Goal: Task Accomplishment & Management: Use online tool/utility

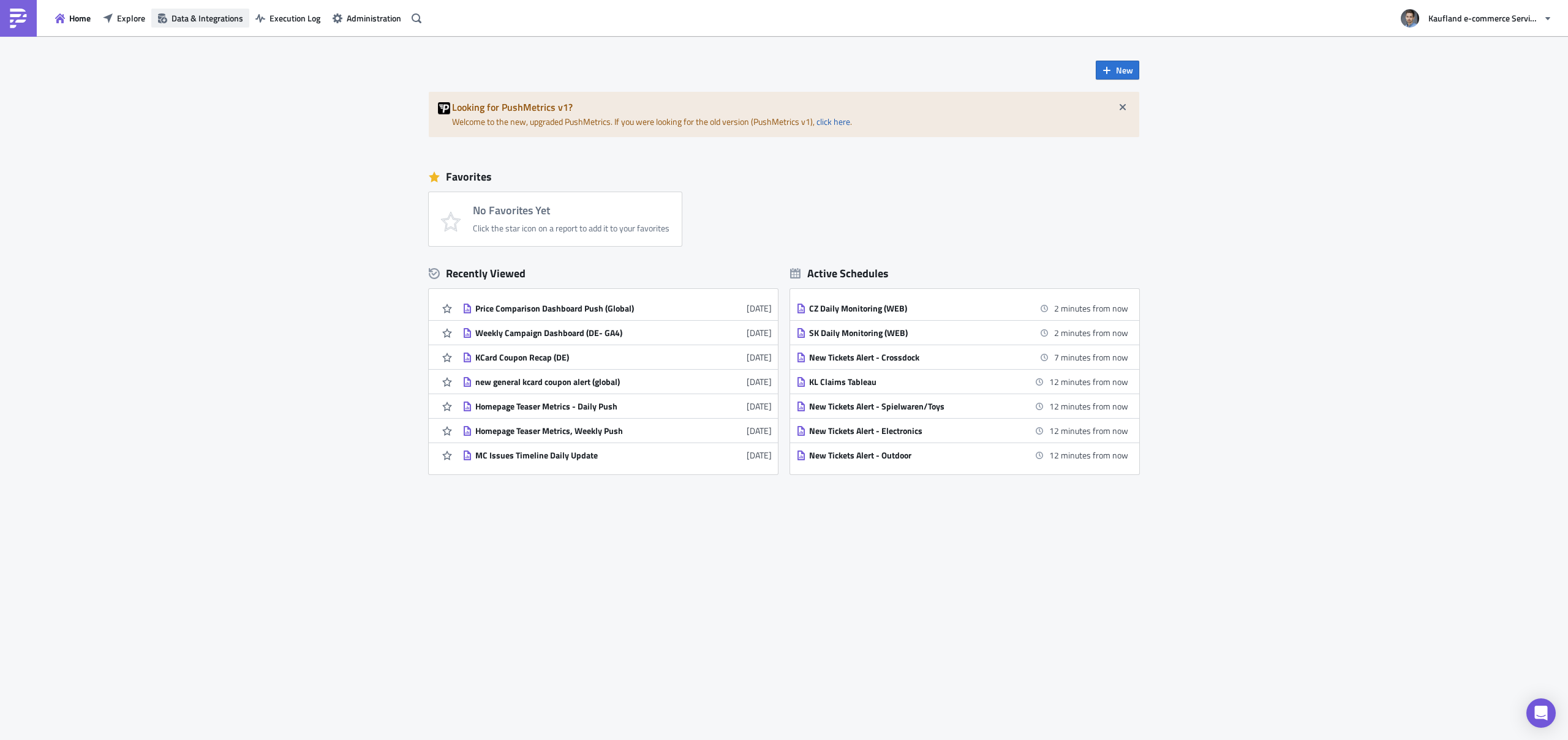
click at [203, 24] on span "Data & Integrations" at bounding box center [208, 18] width 72 height 13
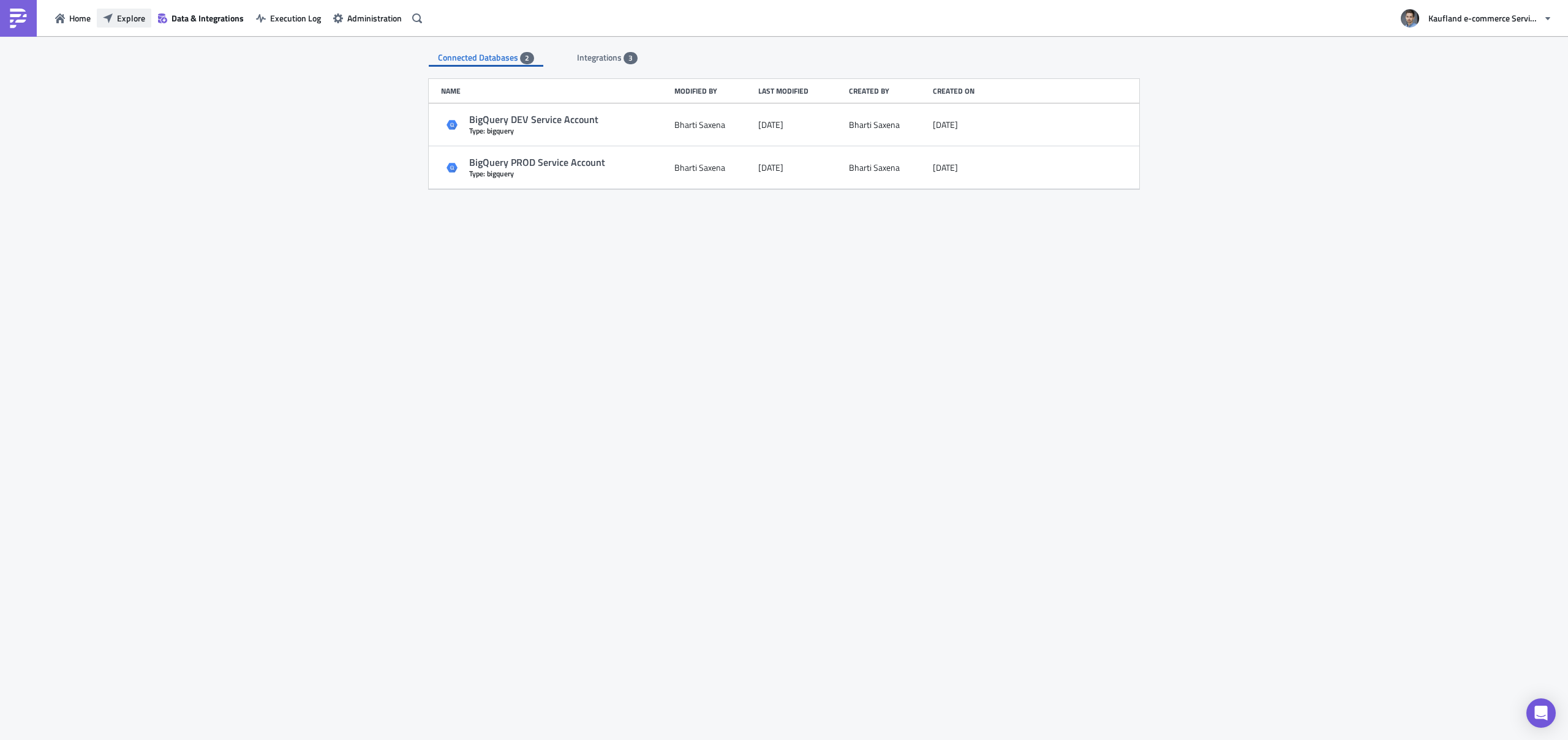
click at [143, 26] on button "Explore" at bounding box center [124, 18] width 55 height 19
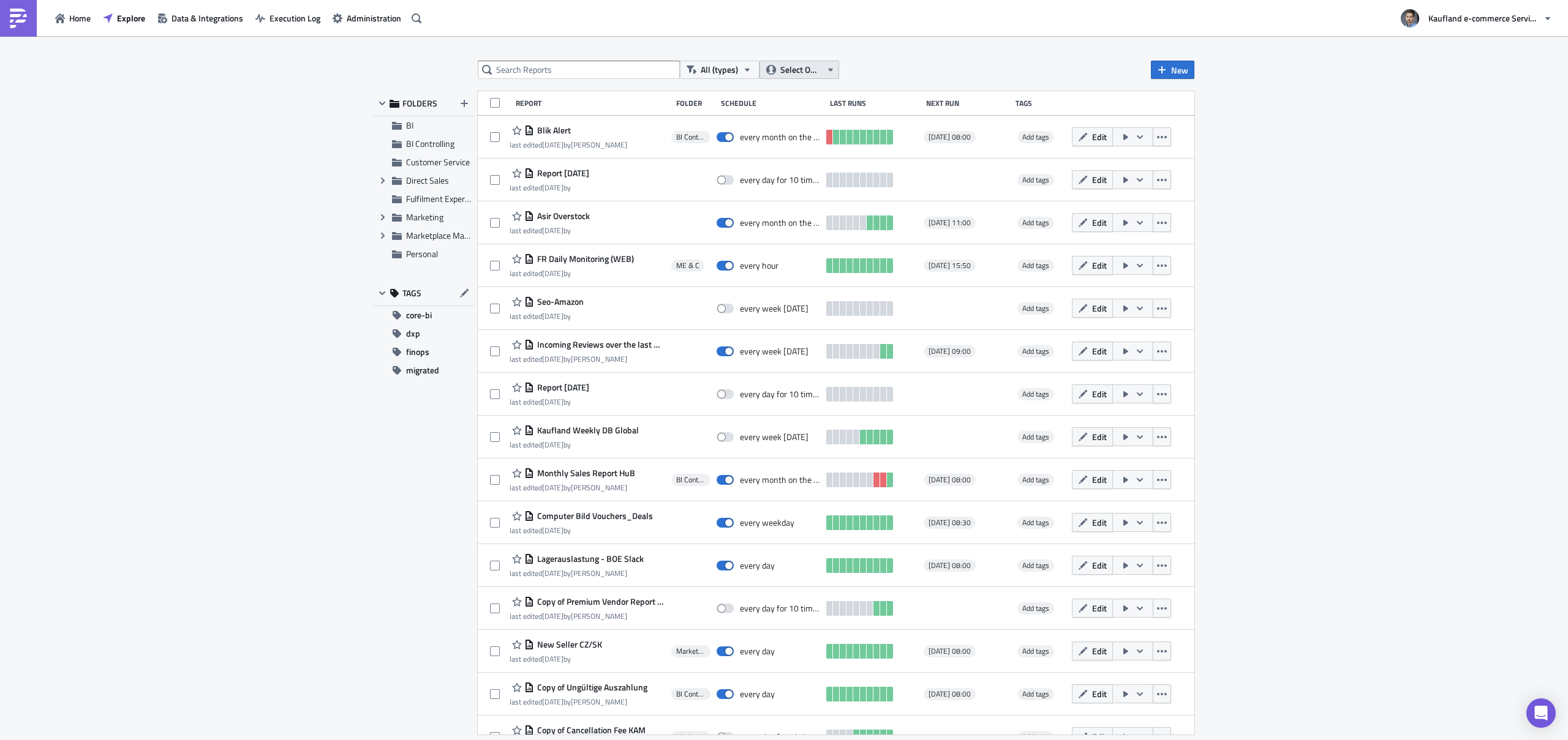
click at [814, 70] on span "Select Owner" at bounding box center [801, 70] width 41 height 14
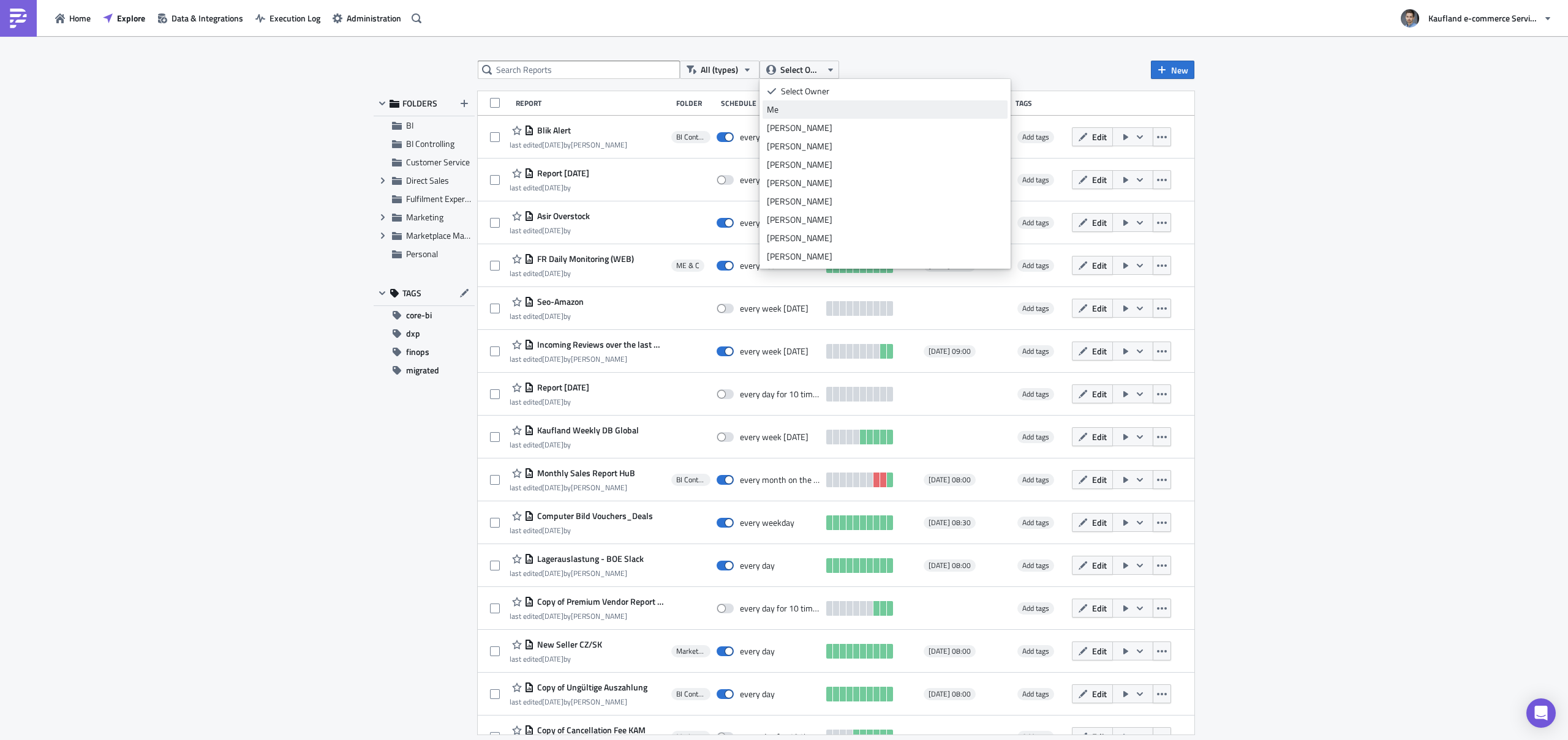
click at [798, 111] on div "Me" at bounding box center [885, 109] width 236 height 12
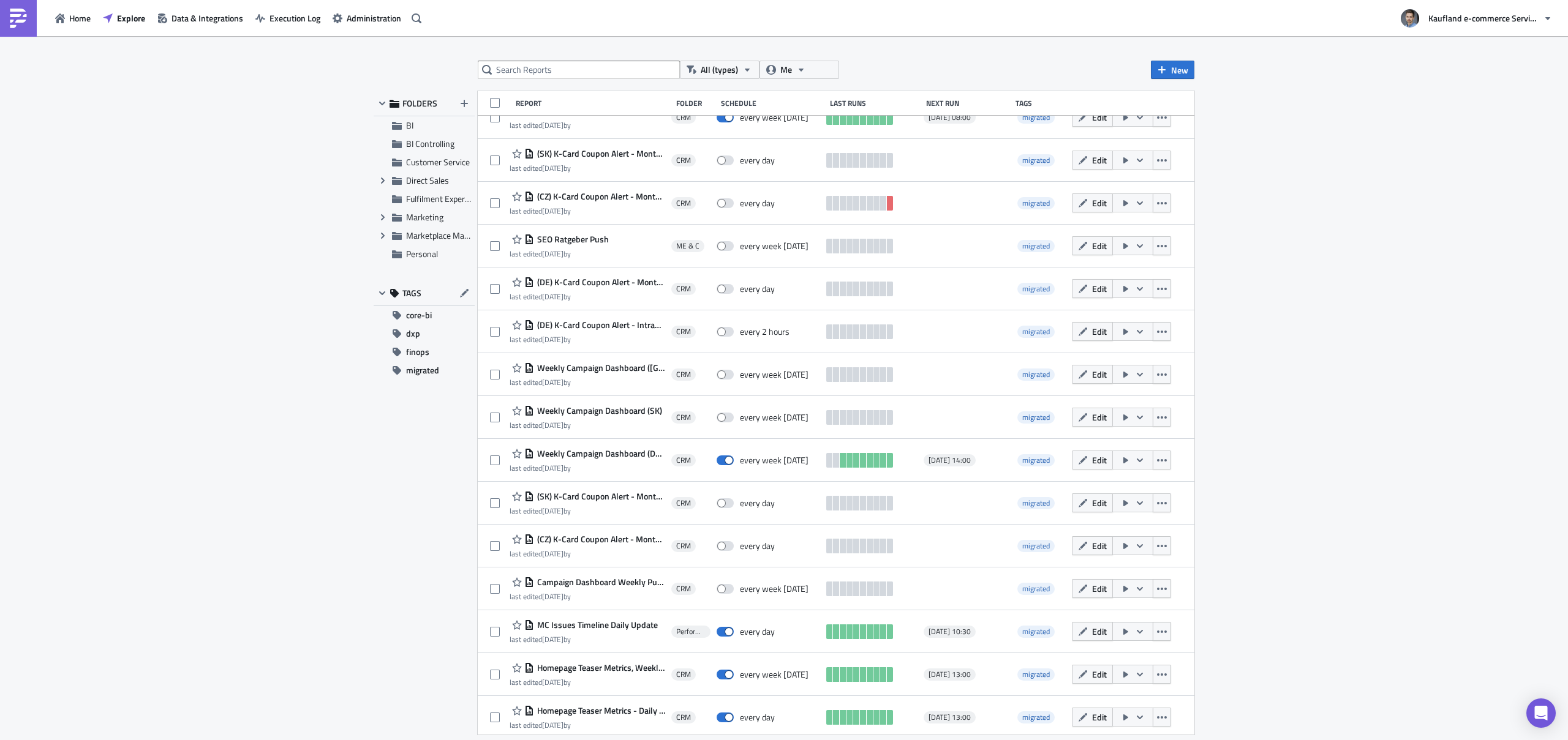
scroll to position [367, 0]
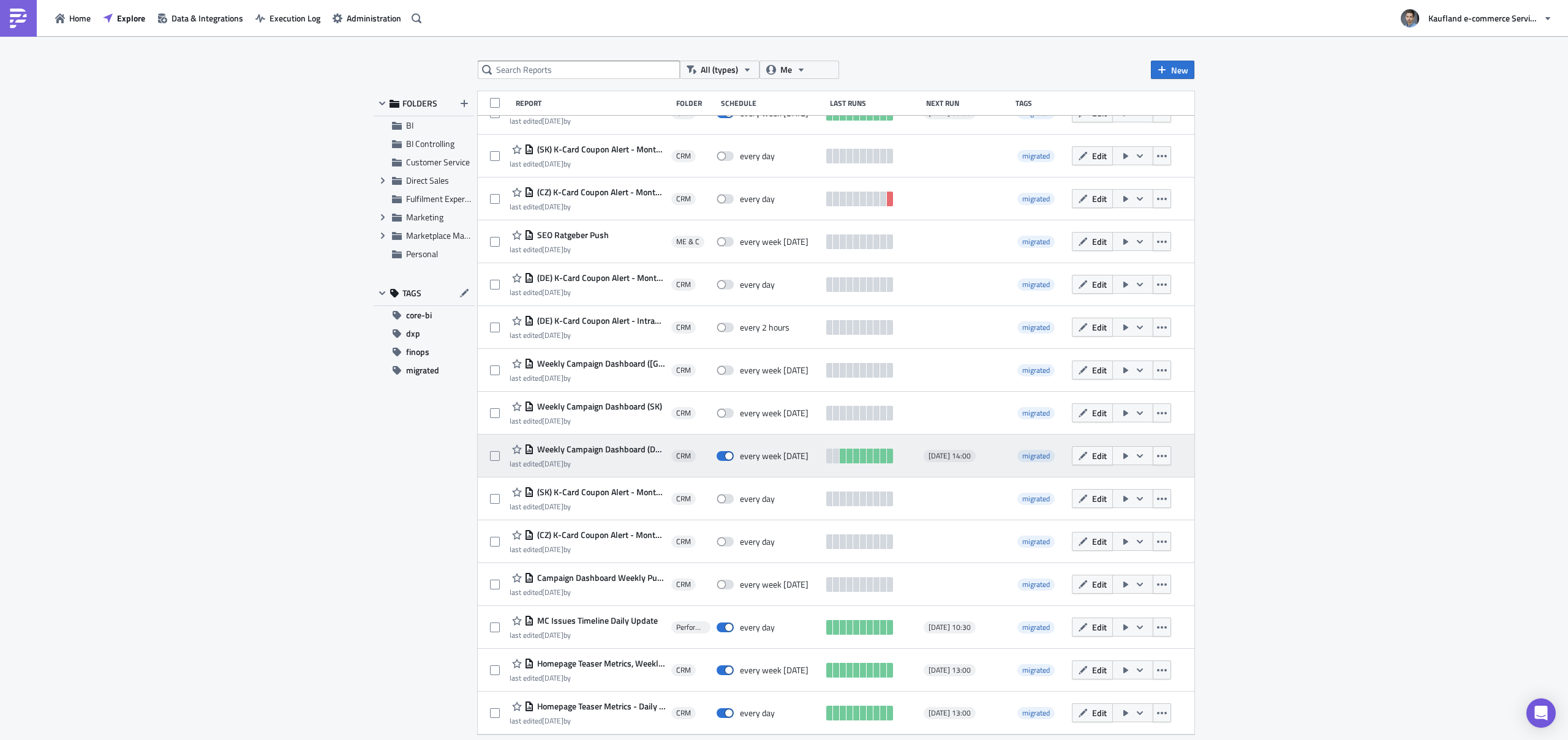
click at [597, 447] on span "Weekly Campaign Dashboard (DE- GA4)" at bounding box center [599, 449] width 131 height 11
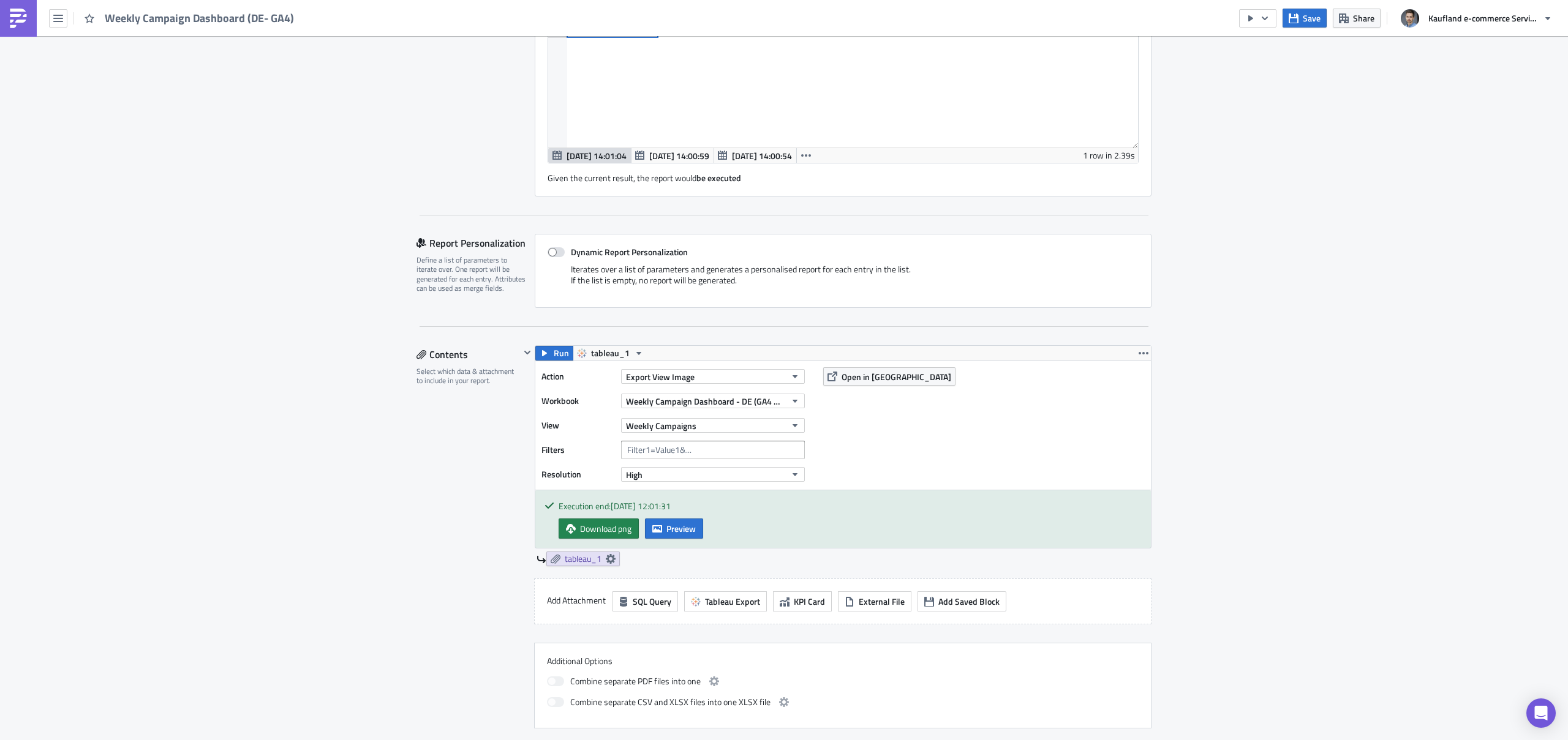
scroll to position [500, 0]
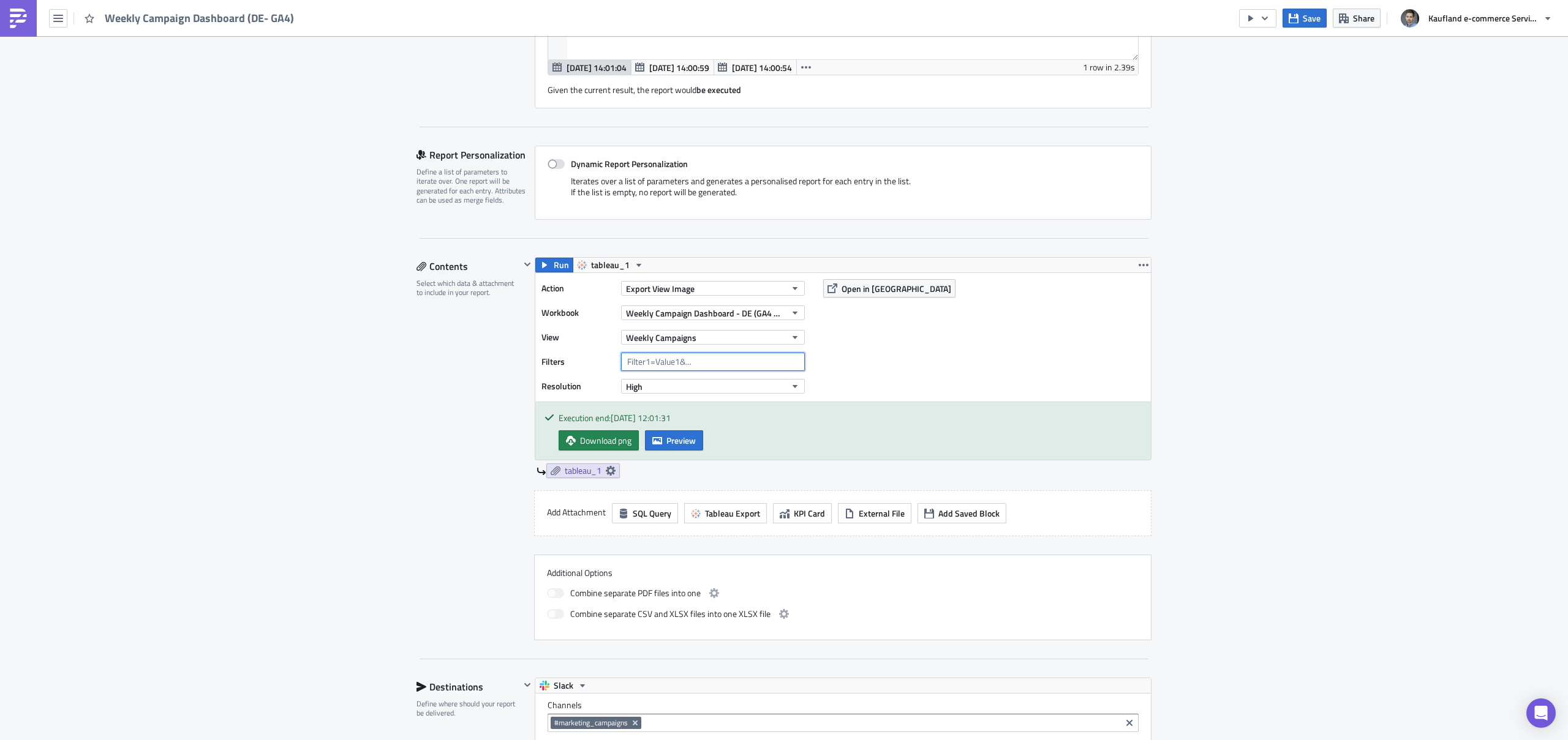
click at [766, 362] on input "text" at bounding box center [712, 361] width 184 height 18
click at [457, 394] on div "Contents Select which data & attachment to include in your report." at bounding box center [468, 449] width 103 height 383
click at [676, 363] on input "text" at bounding box center [712, 361] width 184 height 18
click at [733, 311] on span "Weekly Campaign Dashboard - DE (GA4 WEB)" at bounding box center [705, 313] width 160 height 13
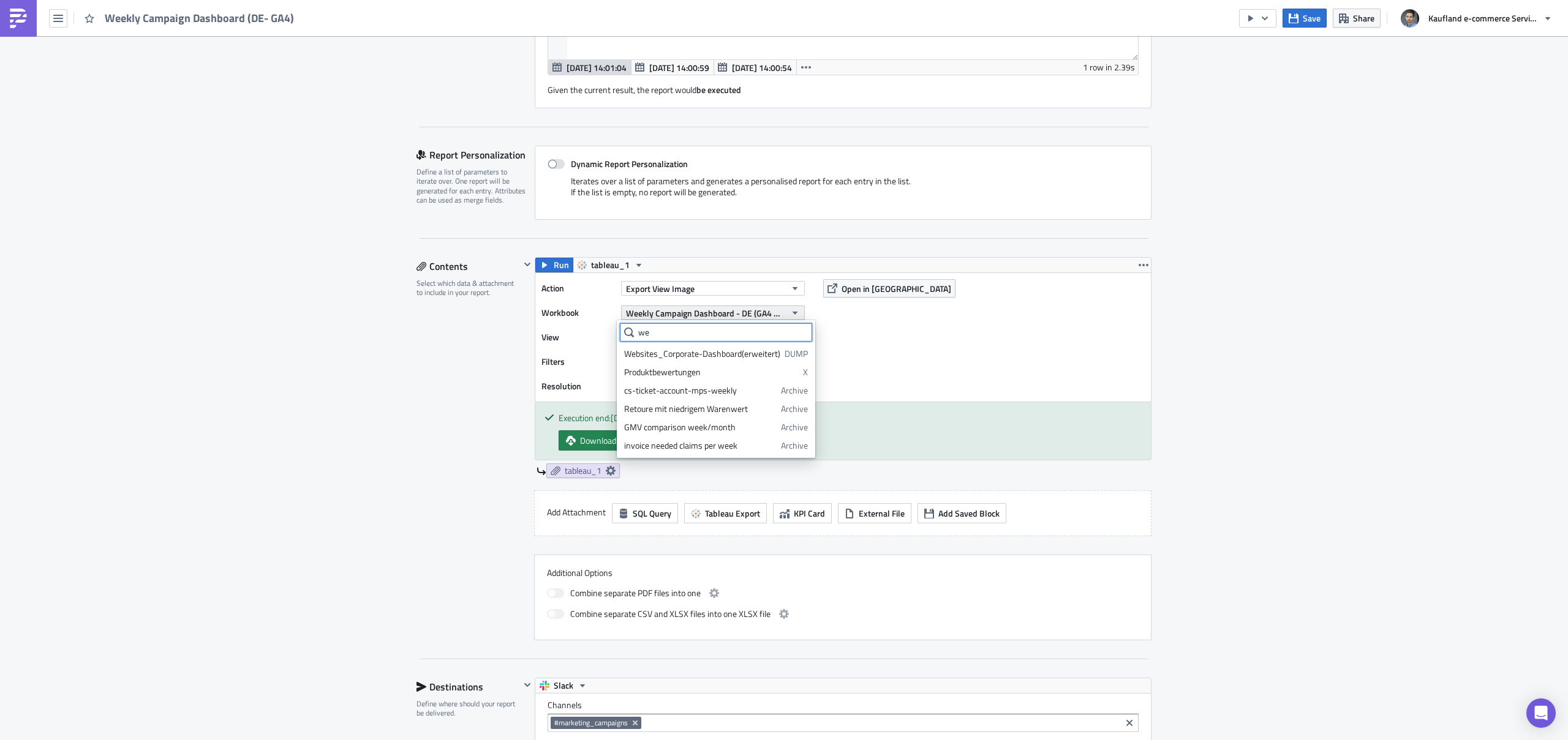
type input "w"
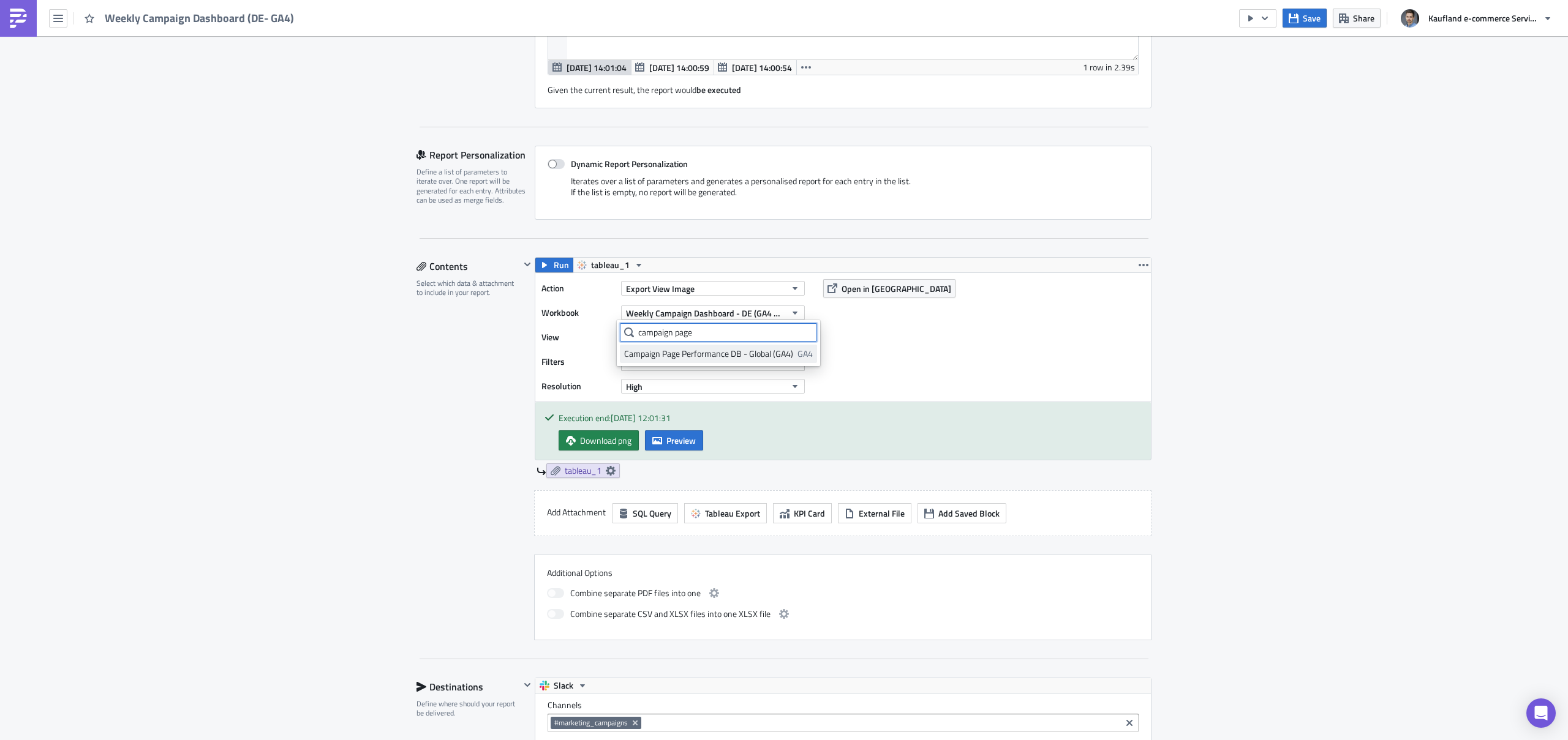
type input "campaign page"
click at [755, 359] on div "Campaign Page Performance DB - Global (GA4)" at bounding box center [709, 354] width 169 height 12
click at [777, 338] on button "Weekly Campaigns" at bounding box center [712, 337] width 184 height 15
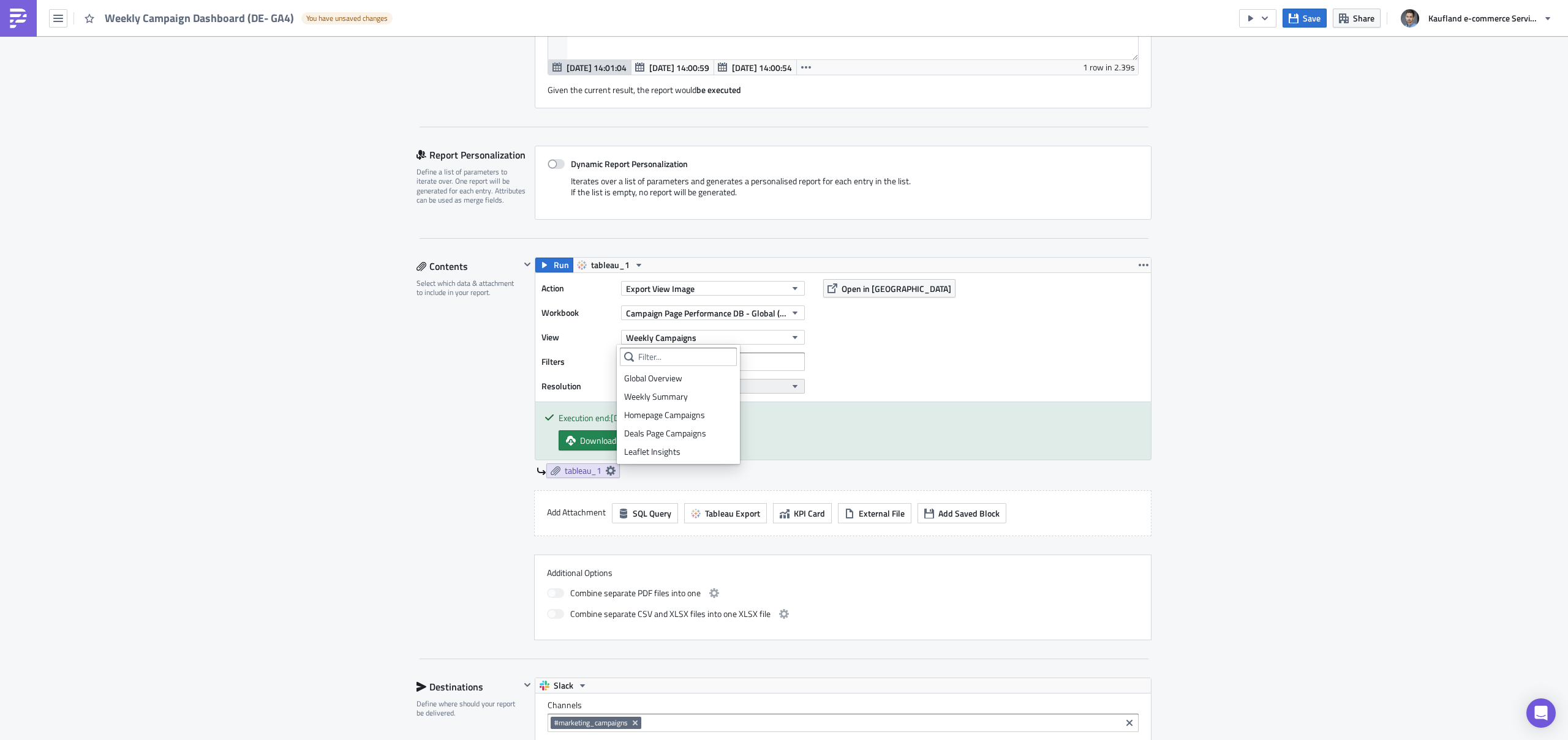
click at [699, 393] on div "Weekly Summary" at bounding box center [678, 396] width 109 height 12
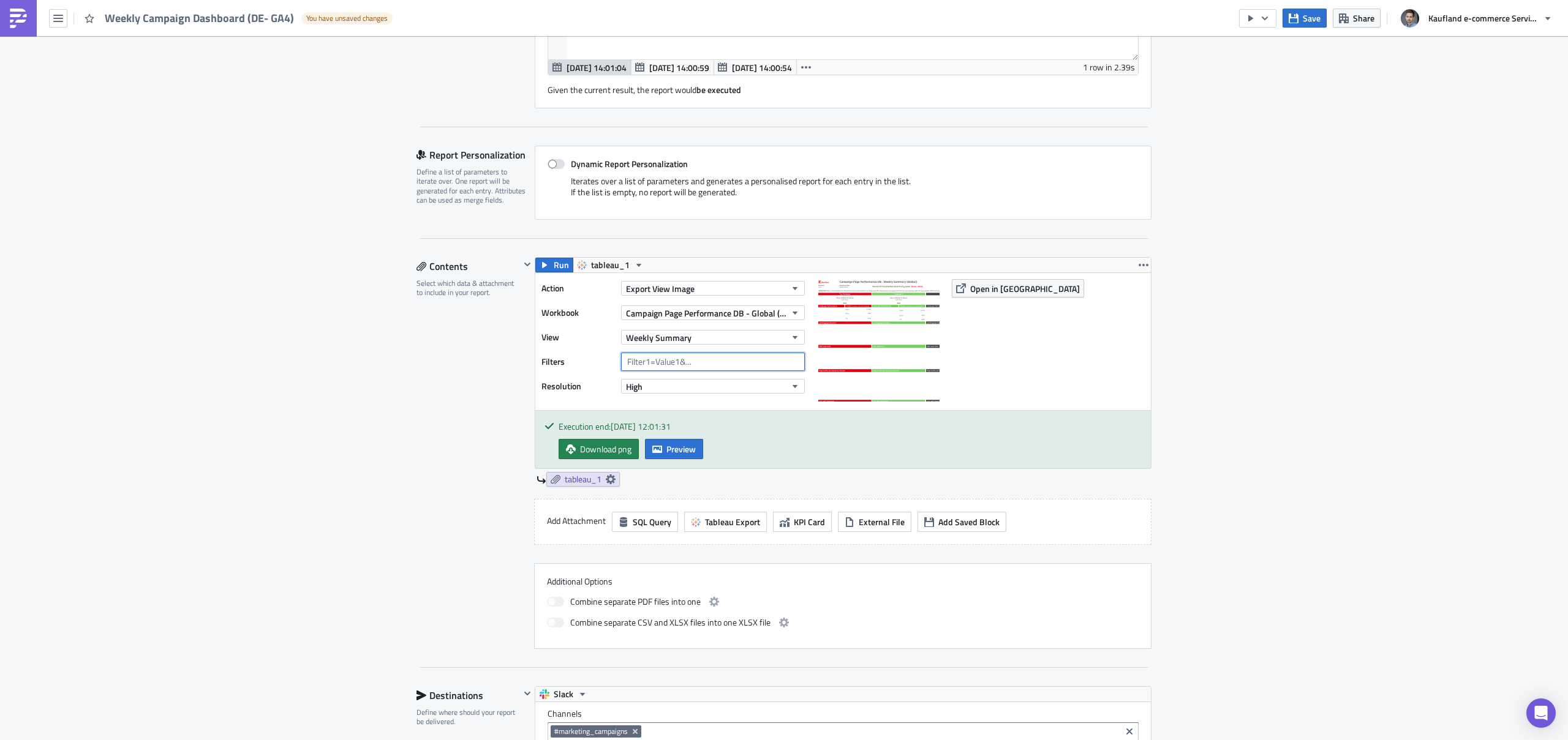
click at [696, 361] on input "text" at bounding box center [712, 361] width 184 height 18
type input "Storefront = DE"
click at [673, 444] on span "Preview" at bounding box center [681, 449] width 29 height 13
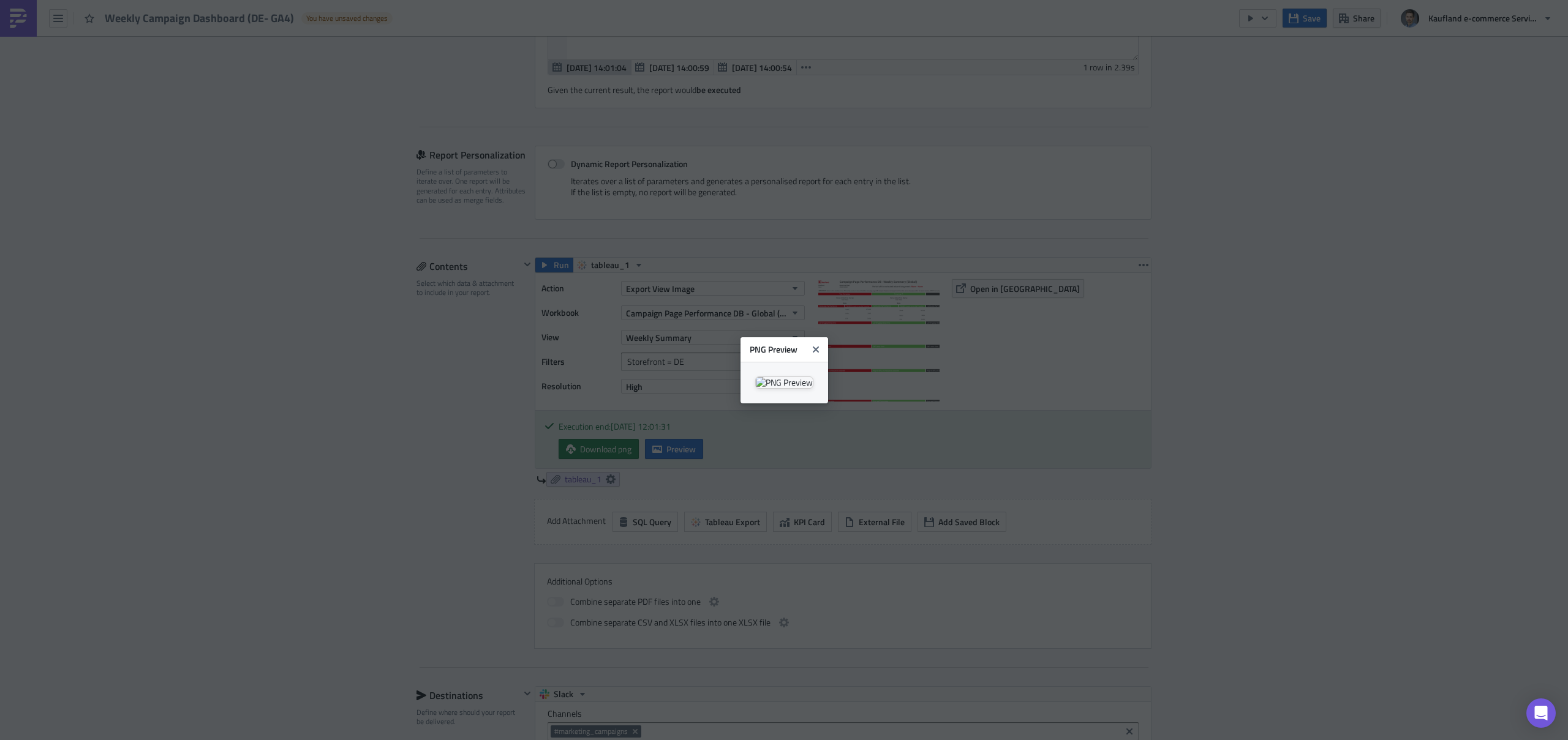
click at [818, 346] on icon "Close" at bounding box center [815, 349] width 6 height 6
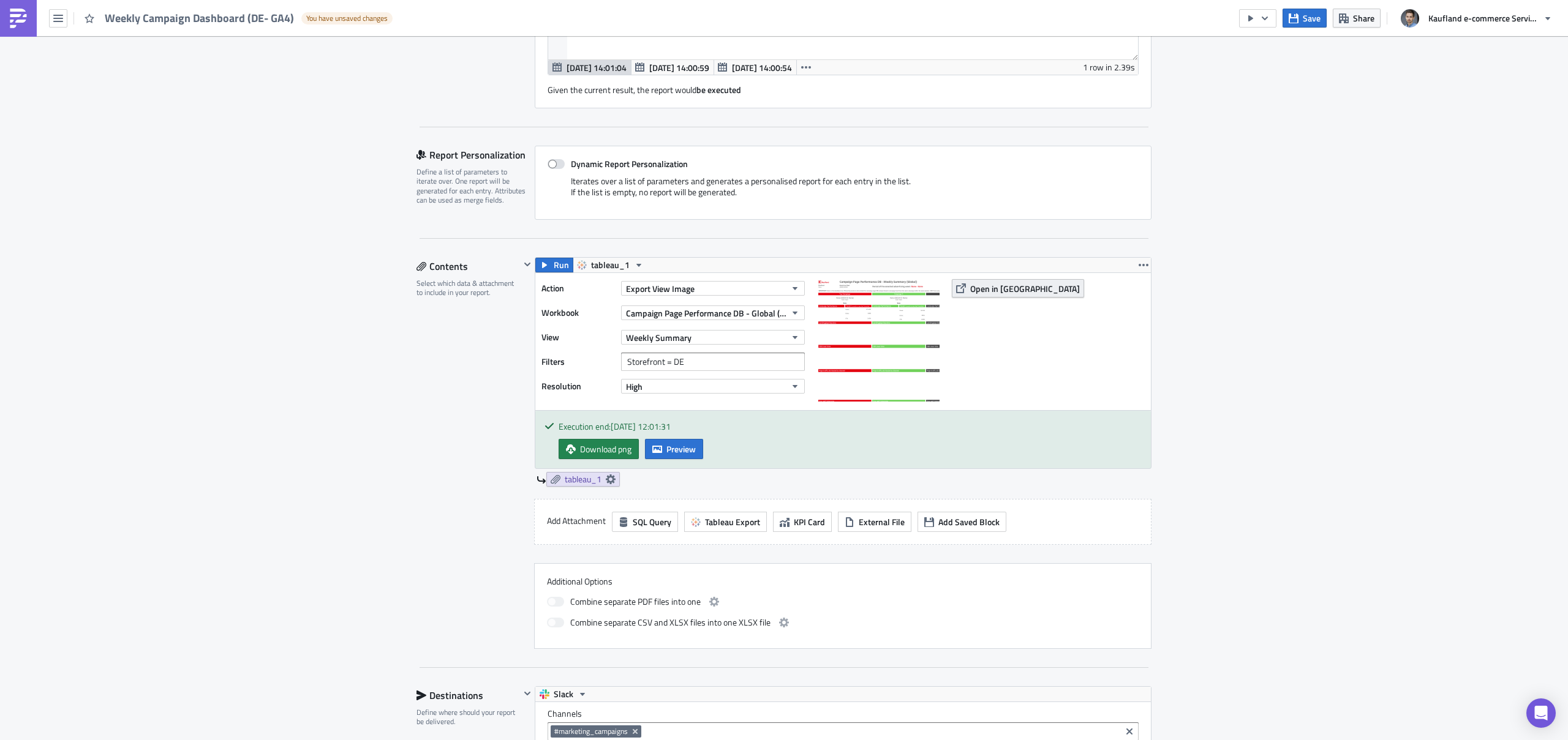
click at [1000, 279] on button "Open in [GEOGRAPHIC_DATA]" at bounding box center [1017, 288] width 133 height 18
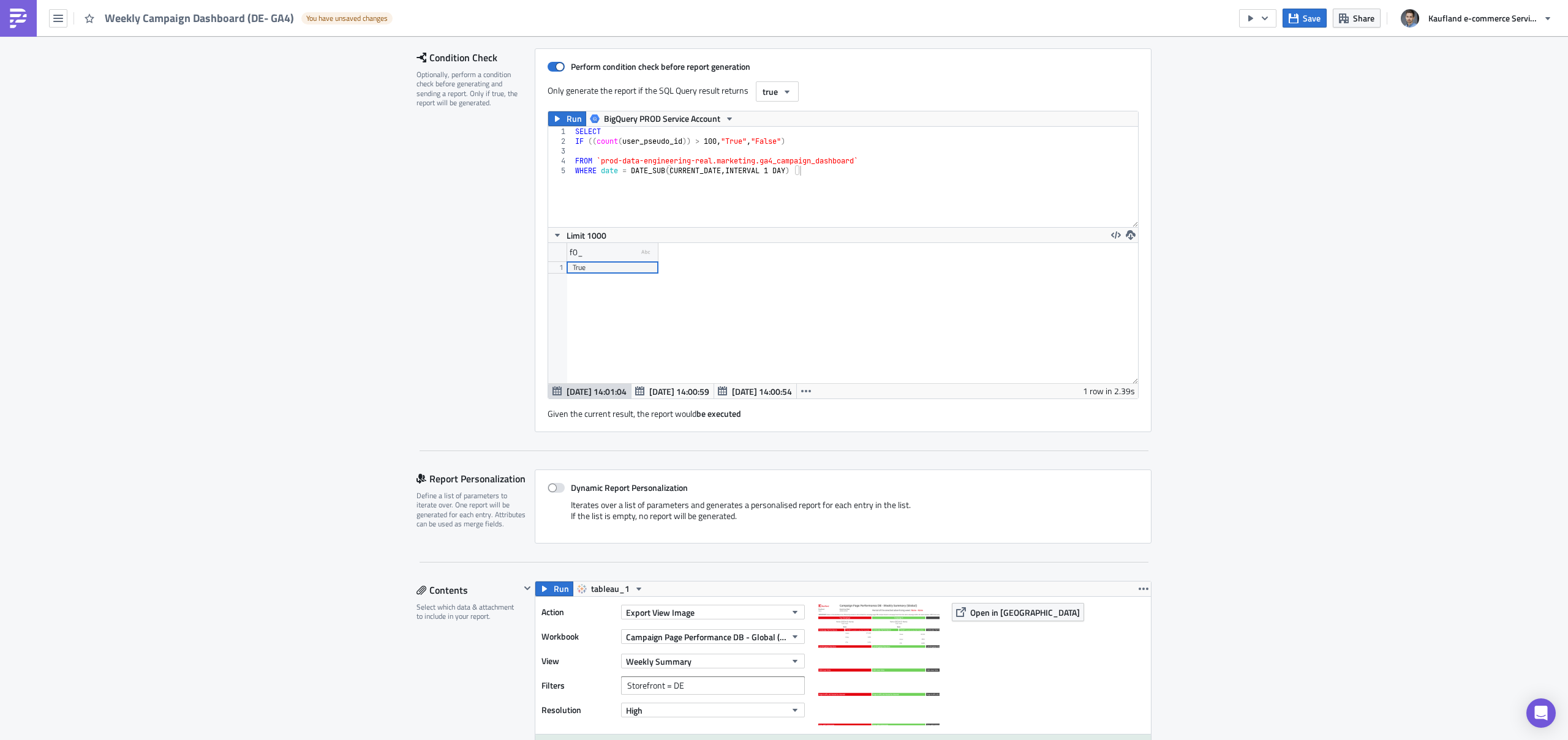
scroll to position [0, 0]
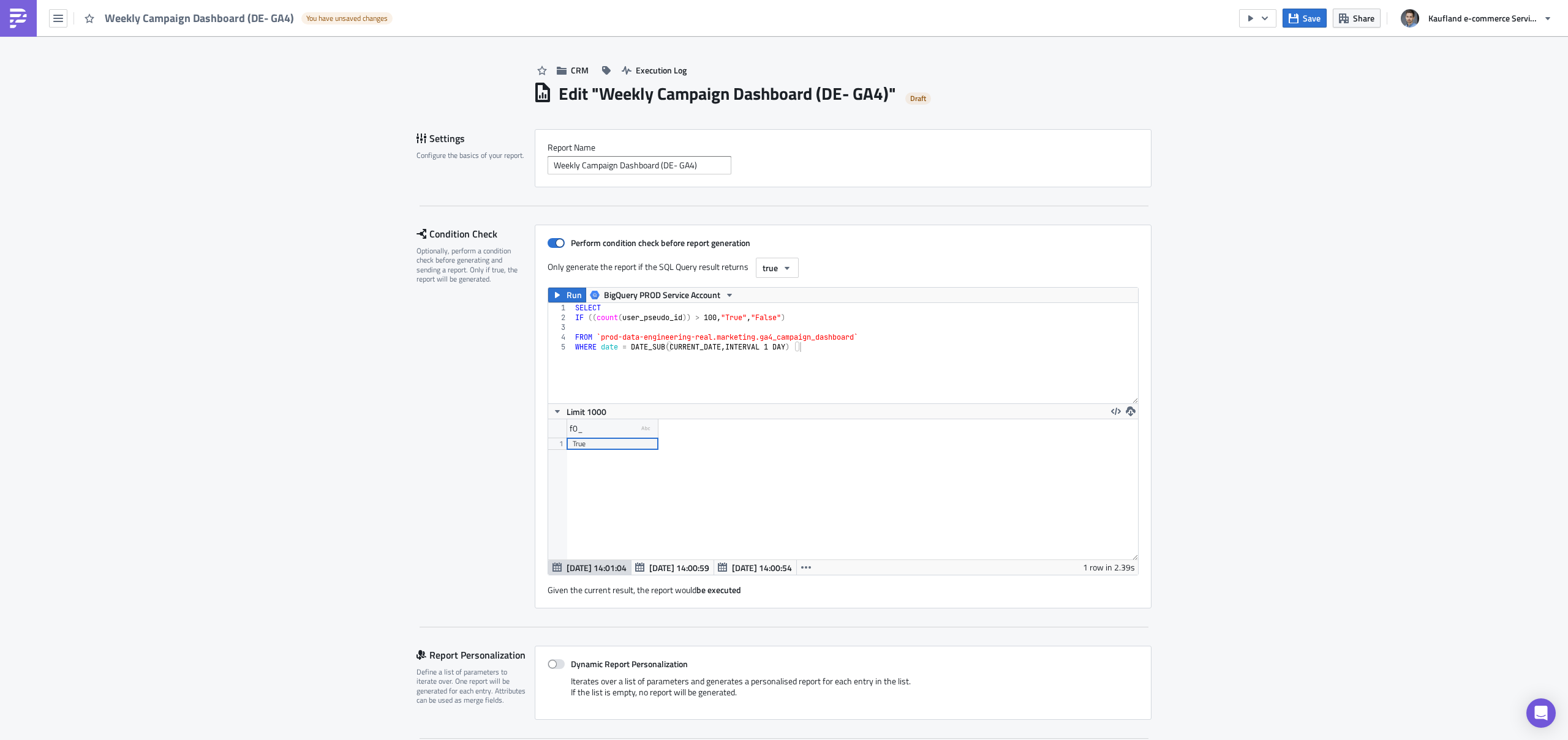
click at [846, 355] on div "SELECT IF (( count ( user_pseudo_id )) > 100 , "True" , "False" ) FROM `prod-da…" at bounding box center [855, 363] width 565 height 120
click at [858, 336] on div "SELECT IF (( count ( user_pseudo_id )) > 100 , "True" , "False" ) FROM `prod-da…" at bounding box center [855, 363] width 565 height 120
click at [858, 337] on div "SELECT IF (( count ( user_pseudo_id )) > 100 , "True" , "False" ) FROM `prod-da…" at bounding box center [855, 363] width 565 height 120
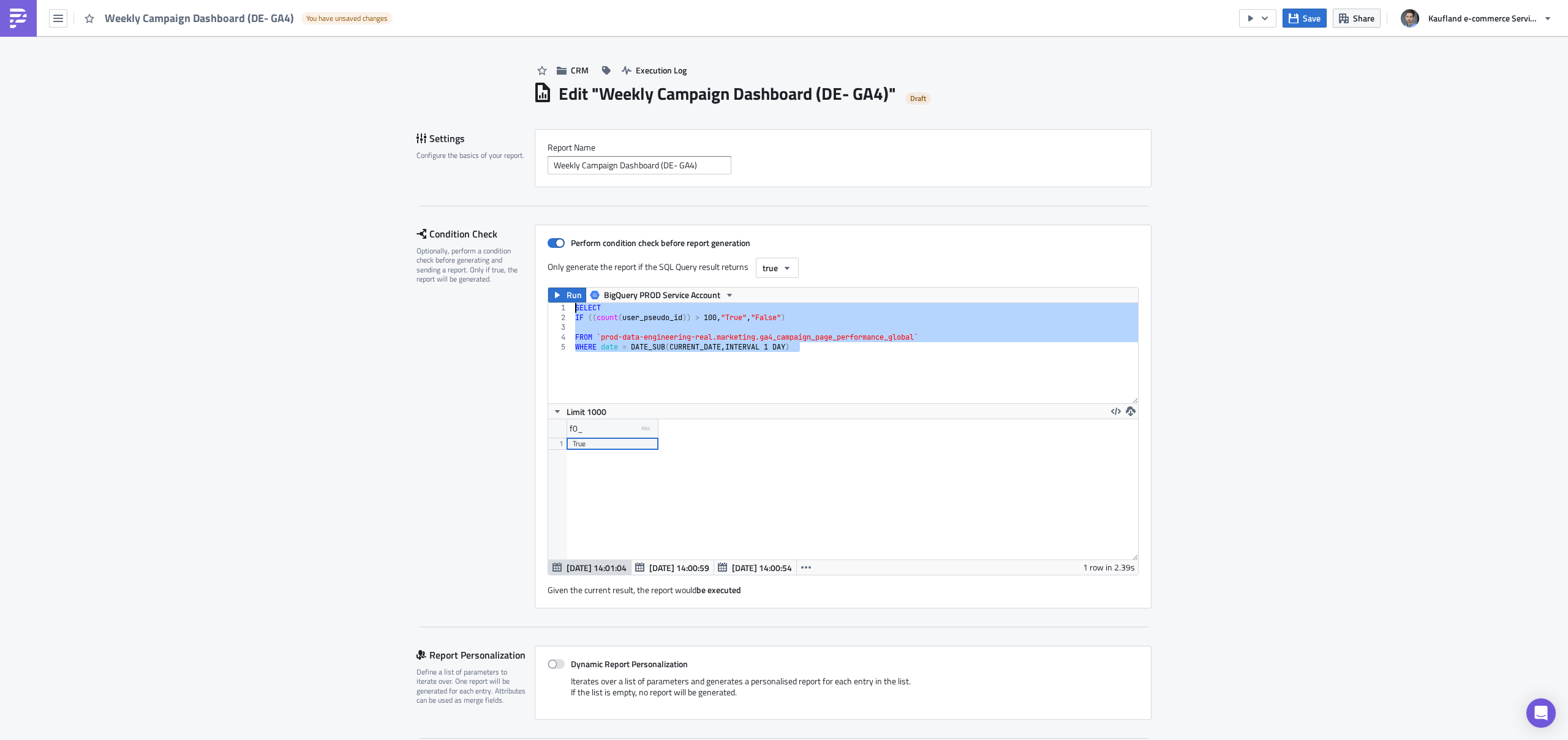
drag, startPoint x: 622, startPoint y: 355, endPoint x: 569, endPoint y: 309, distance: 70.2
click at [573, 309] on div "SELECT IF (( count ( user_pseudo_id )) > 100 , "True" , "False" ) FROM `prod-da…" at bounding box center [855, 363] width 565 height 120
type textarea "SELECT IF ((count(user_pseudo_id)) > 100, "True", "False")"
click at [569, 293] on span "Run" at bounding box center [575, 295] width 15 height 15
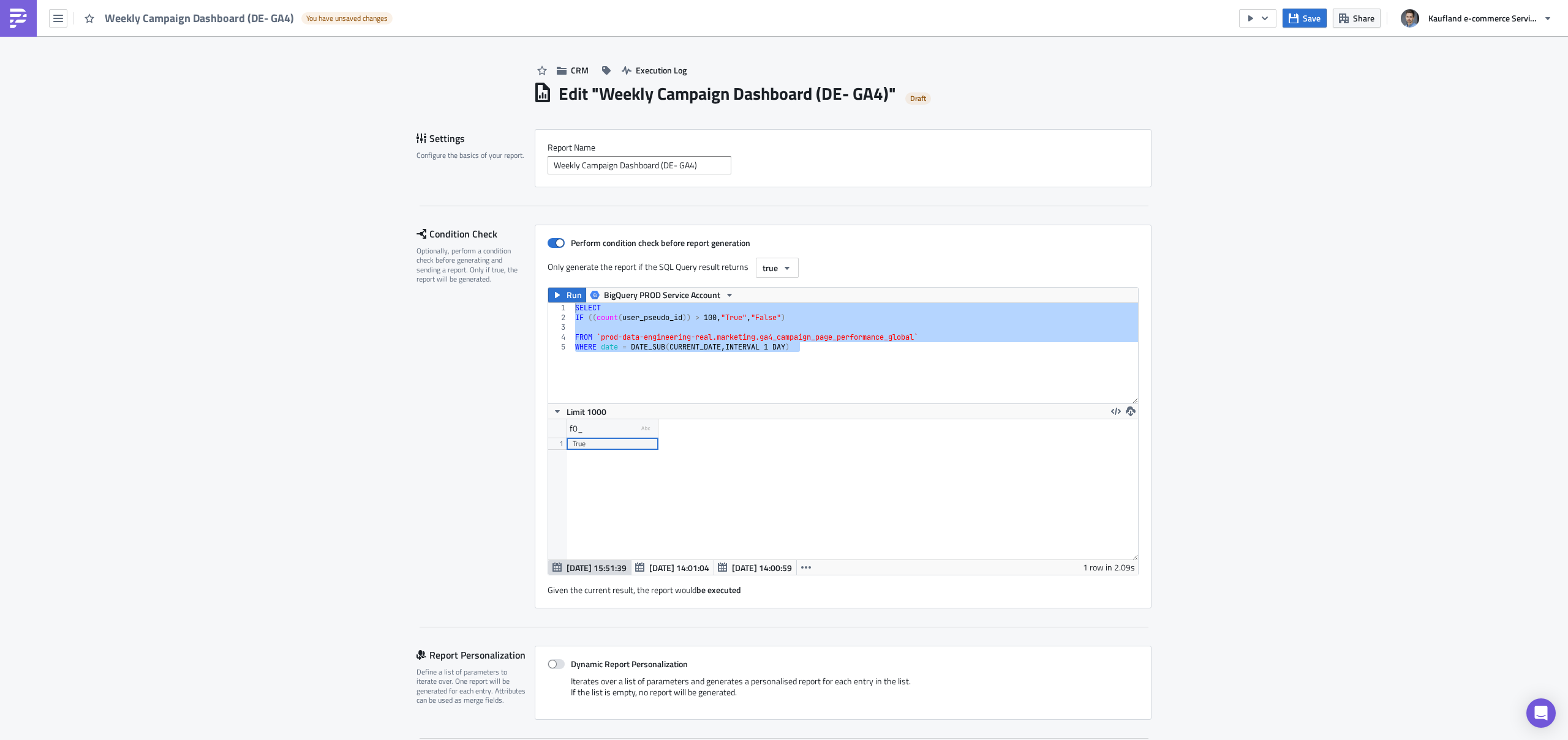
scroll to position [140, 590]
click at [454, 473] on div "Condition Check Optionally, perform a condition check before generating and sen…" at bounding box center [475, 416] width 118 height 384
drag, startPoint x: 654, startPoint y: 165, endPoint x: 543, endPoint y: 166, distance: 111.0
click at [547, 166] on input "Weekly Campaign Dashboard (DE- GA4)" at bounding box center [639, 165] width 184 height 18
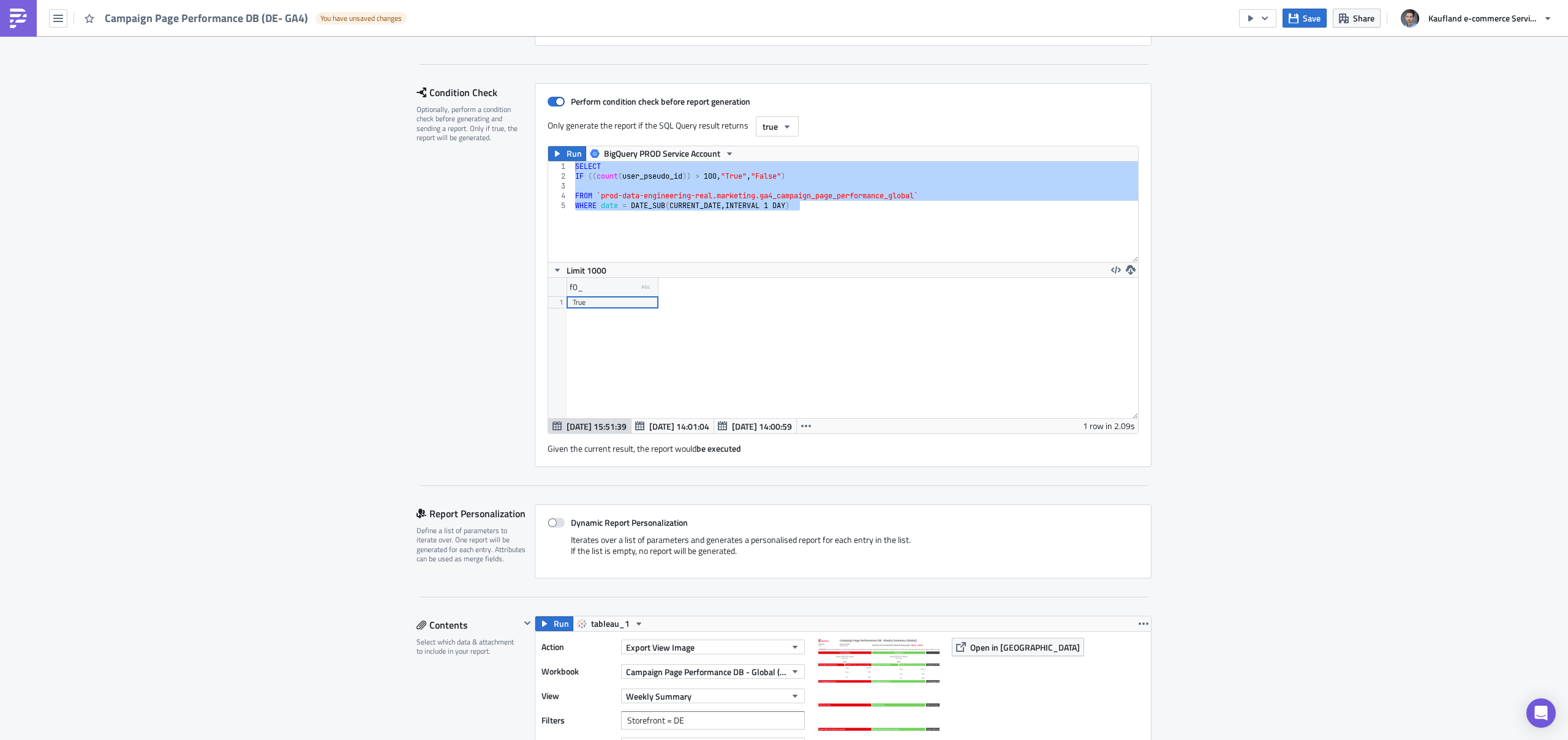
scroll to position [204, 0]
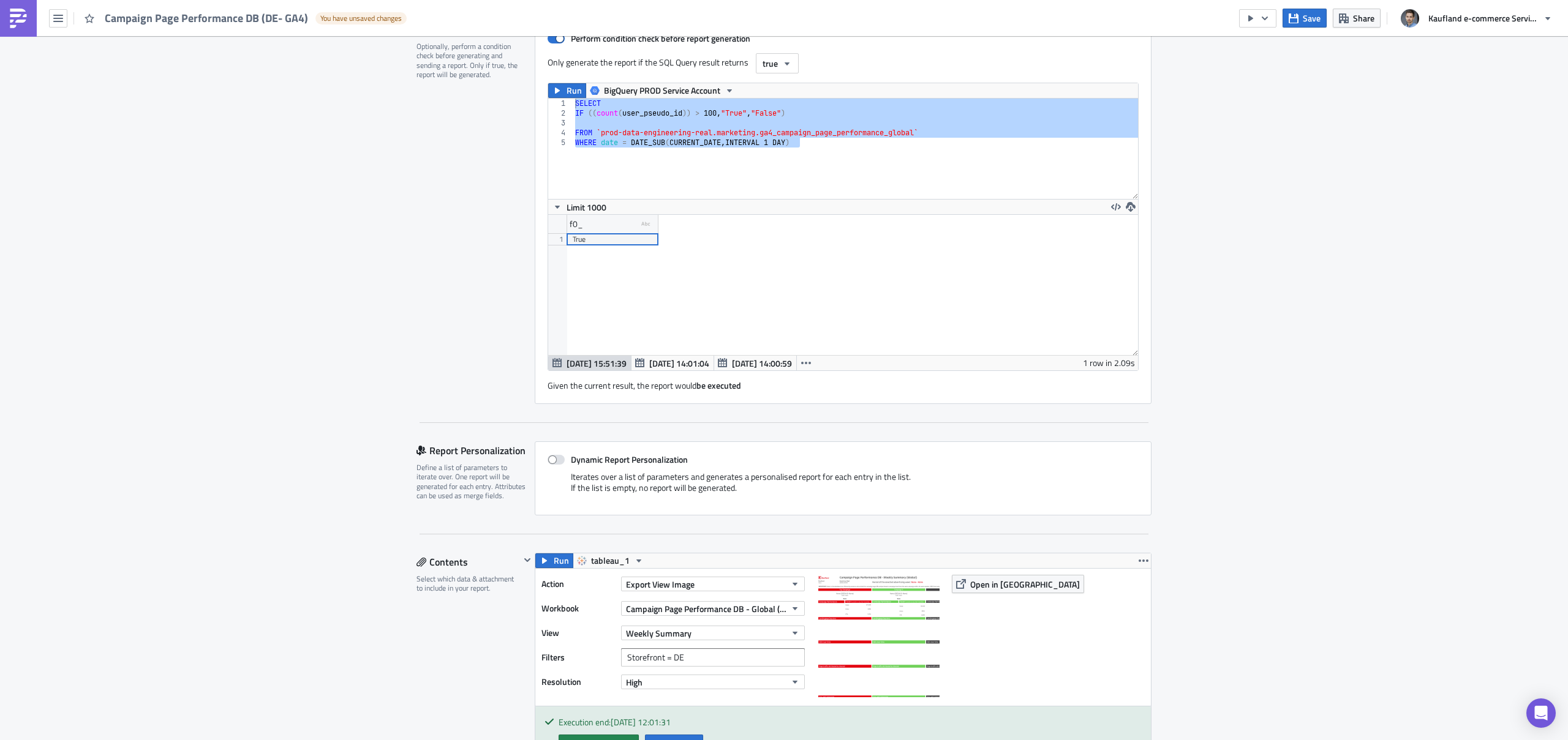
type input "Campaign Page Performance DB (DE- GA4)"
click at [312, 430] on div "CRM Execution Log Edit " Campaign Page Performance DB (DE- GA4) " Draft Setting…" at bounding box center [784, 730] width 1568 height 1796
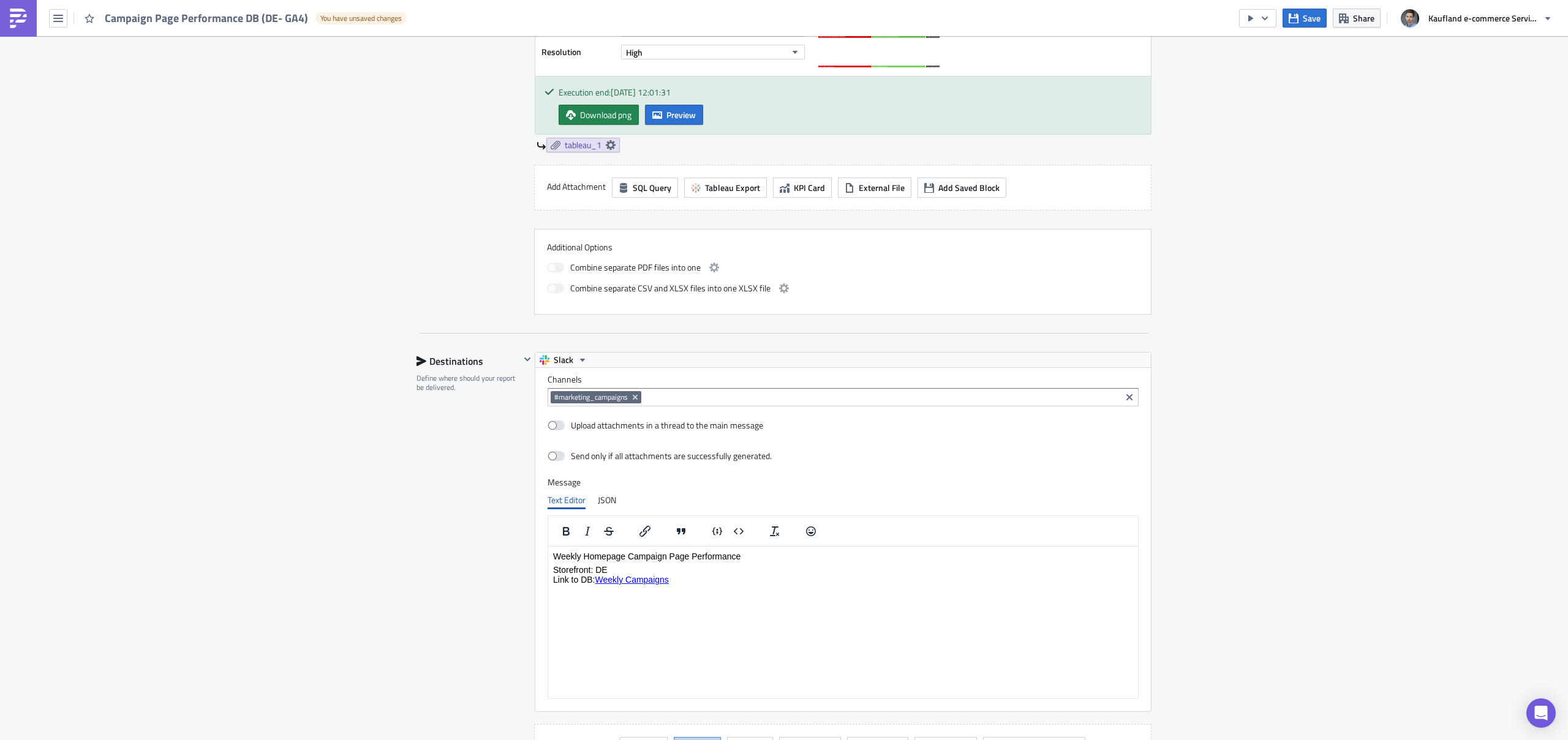
scroll to position [954, 0]
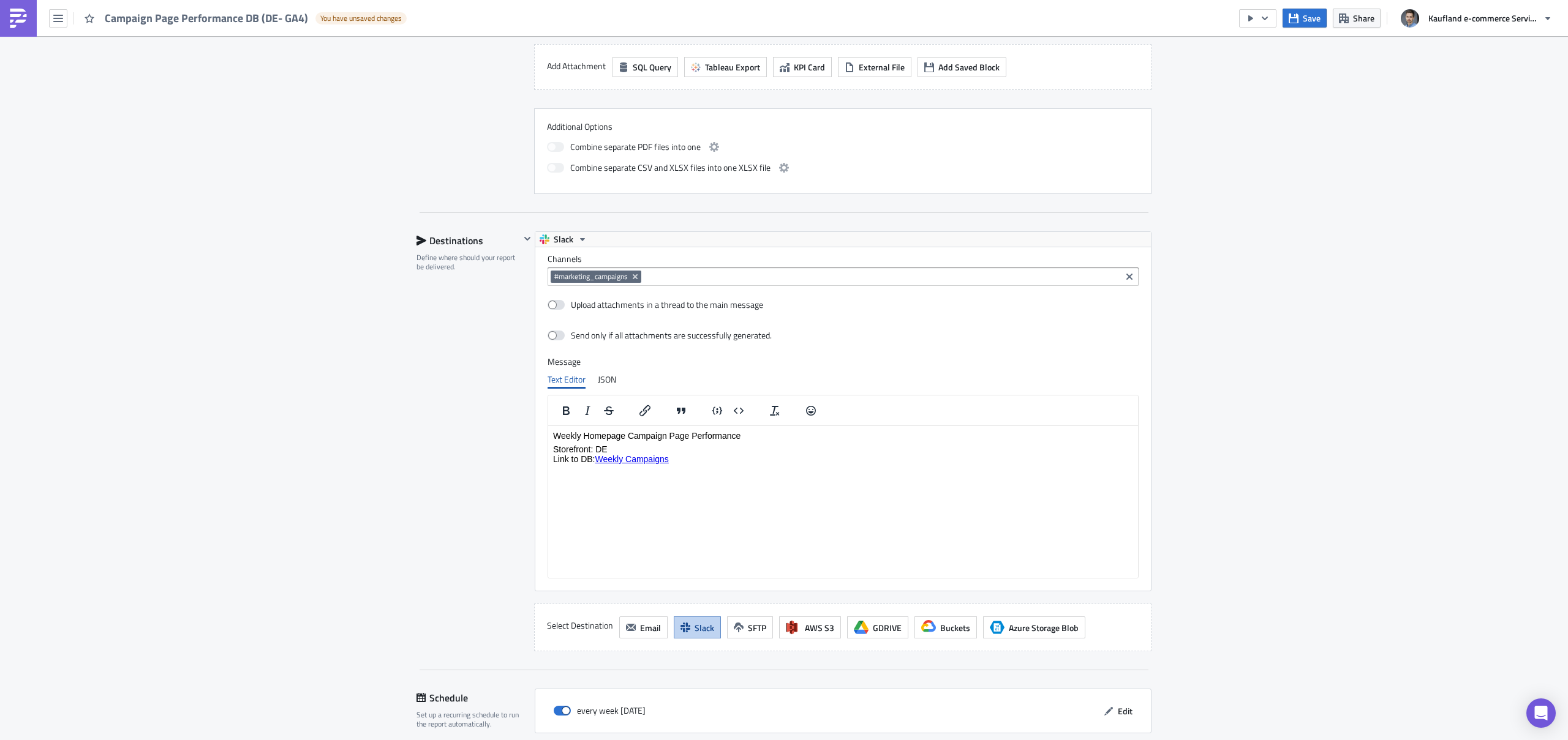
click at [695, 462] on p "Storefront: DE Link to DB: Weekly Campaigns" at bounding box center [843, 454] width 580 height 20
drag, startPoint x: 638, startPoint y: 456, endPoint x: 599, endPoint y: 459, distance: 39.1
click at [599, 459] on p "Storefront: DE Link to DB: Weekly Campaigns﻿" at bounding box center [843, 454] width 580 height 20
click at [642, 413] on icon "Insert/edit link" at bounding box center [645, 410] width 15 height 15
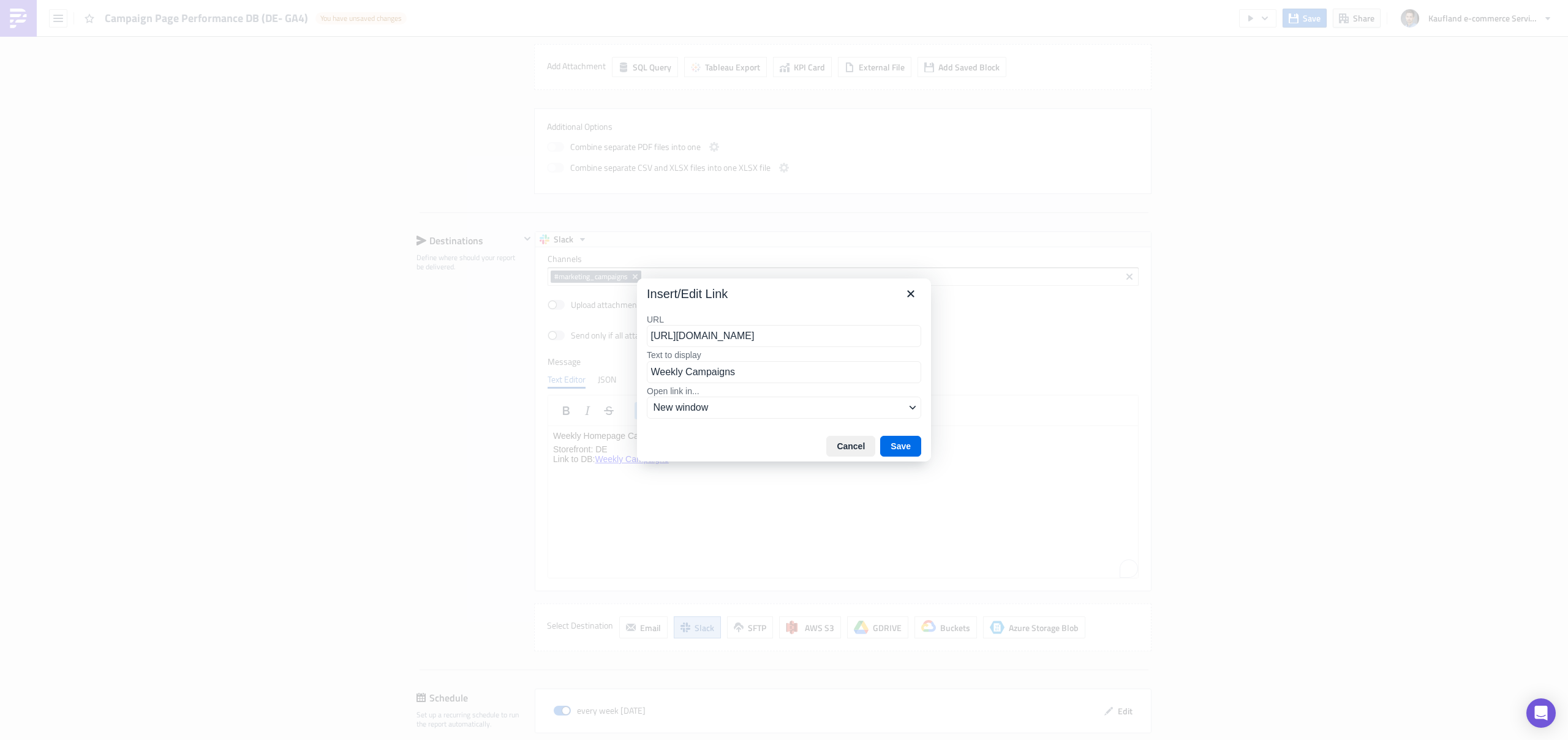
scroll to position [0, 116]
drag, startPoint x: 716, startPoint y: 333, endPoint x: 691, endPoint y: 338, distance: 25.5
click at [714, 333] on input "[URL][DOMAIN_NAME]" at bounding box center [783, 336] width 274 height 22
drag, startPoint x: 657, startPoint y: 334, endPoint x: 983, endPoint y: 333, distance: 326.0
click at [983, 333] on div "Insert/Edit Link URL [URL][DOMAIN_NAME] Text to display Weekly Campaigns Open l…" at bounding box center [784, 370] width 1568 height 740
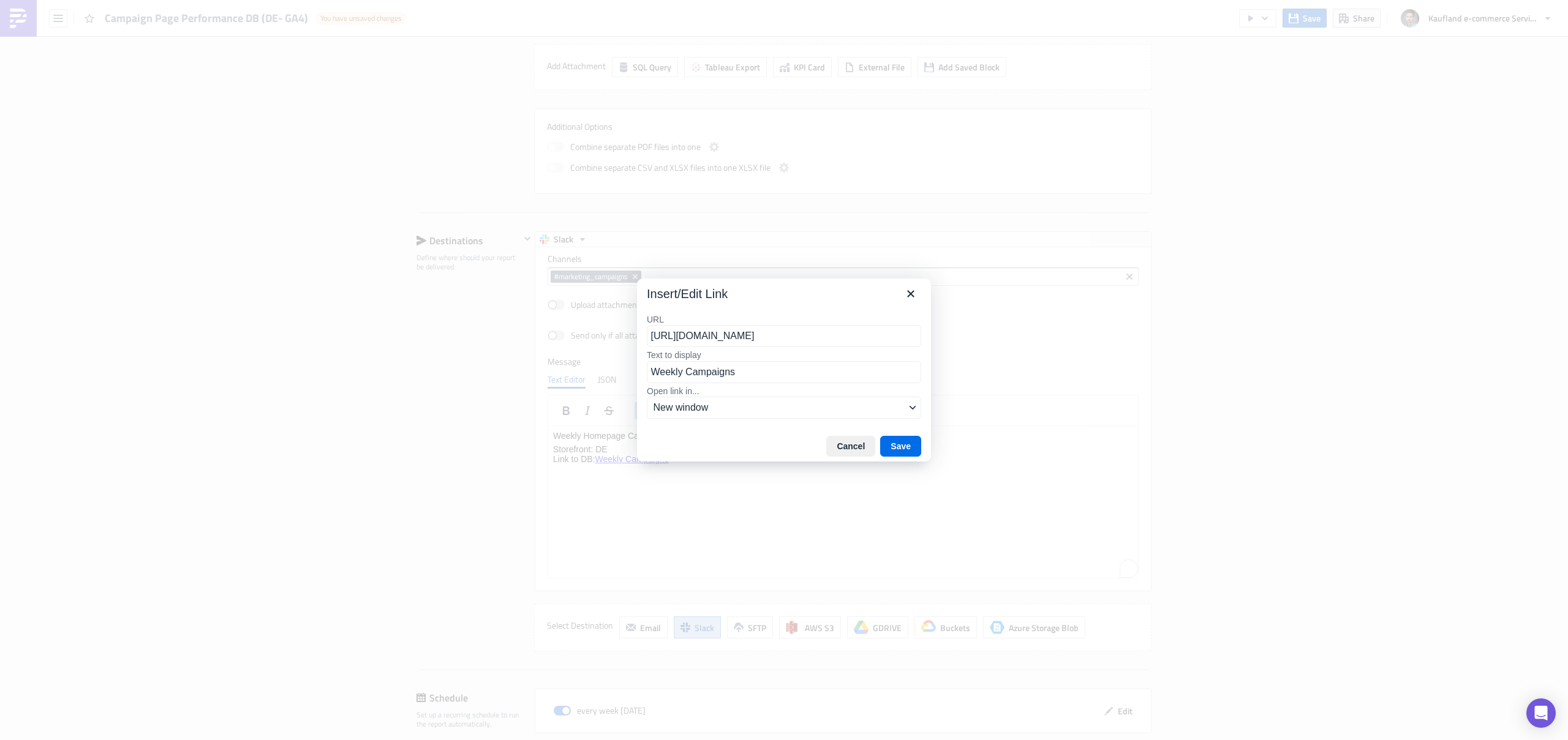
type input "[URL]"
drag, startPoint x: 775, startPoint y: 332, endPoint x: 634, endPoint y: 333, distance: 141.0
click at [634, 333] on div "Insert/Edit Link URL [URL] Text to display Weekly Campaigns Open link in... New…" at bounding box center [784, 370] width 1568 height 740
type input "[URL][DOMAIN_NAME]"
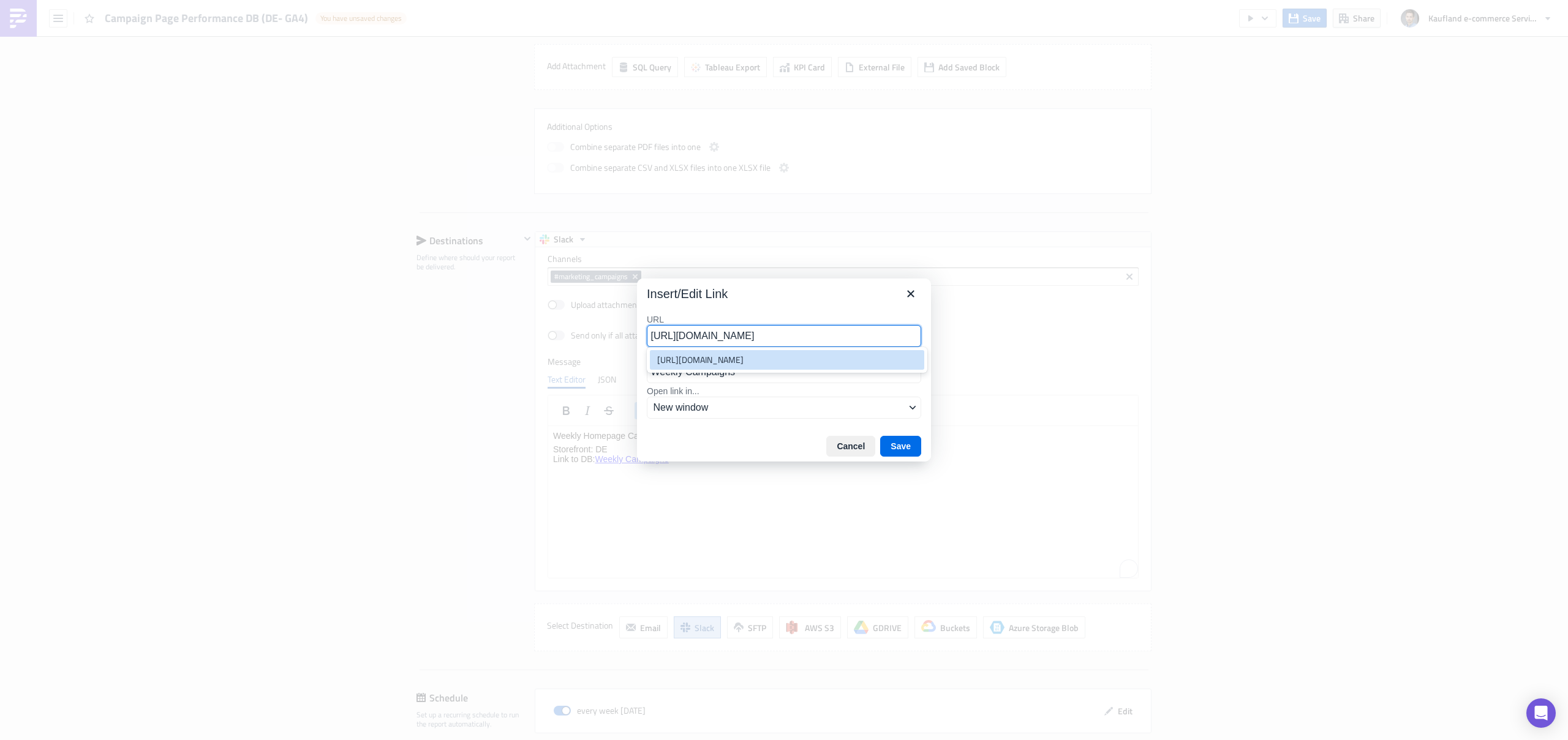
click at [716, 454] on div "Cancel Save" at bounding box center [784, 446] width 294 height 31
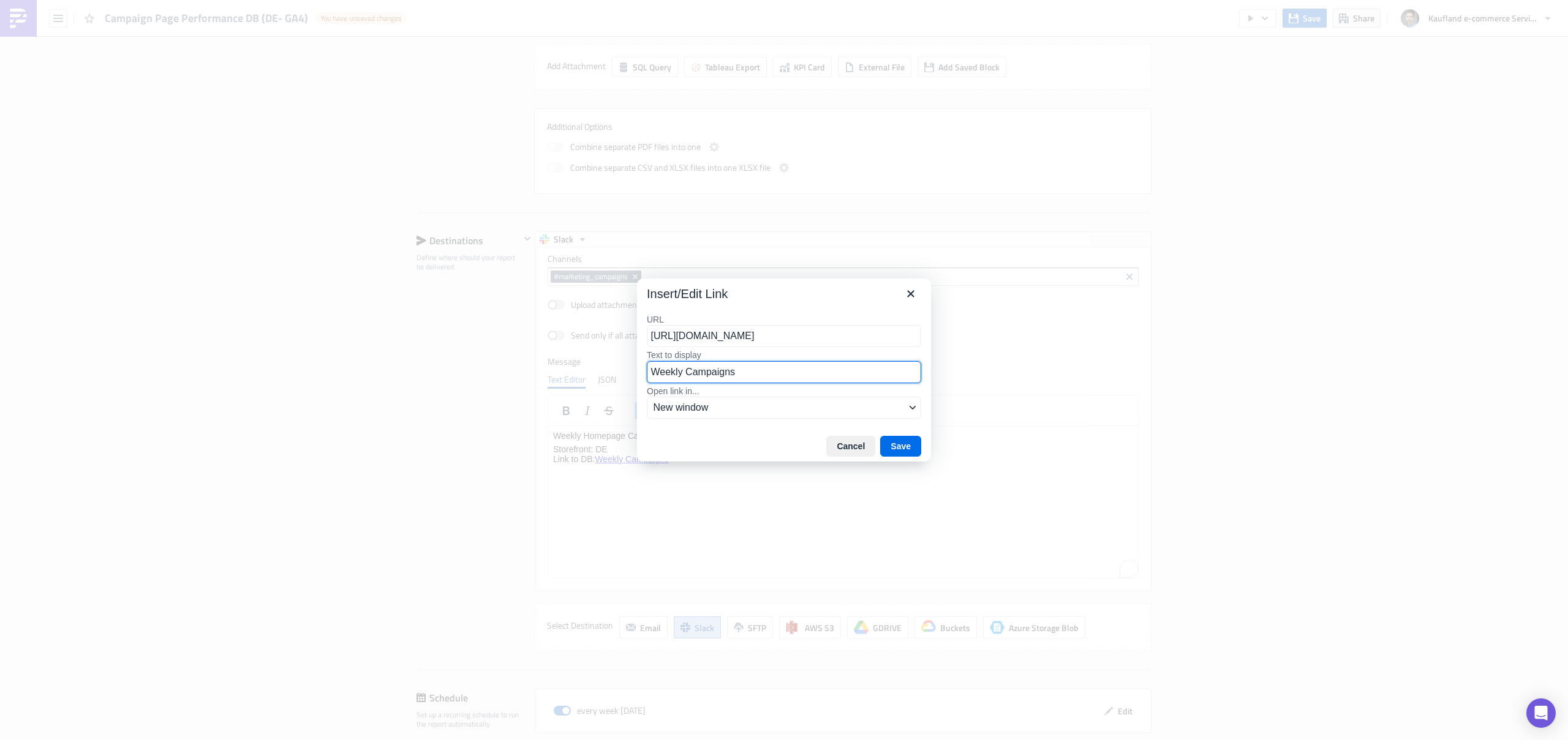
click at [754, 367] on input "Weekly Campaigns" at bounding box center [783, 373] width 274 height 22
type input "Weekly Summary"
click at [911, 441] on button "Save" at bounding box center [900, 446] width 41 height 21
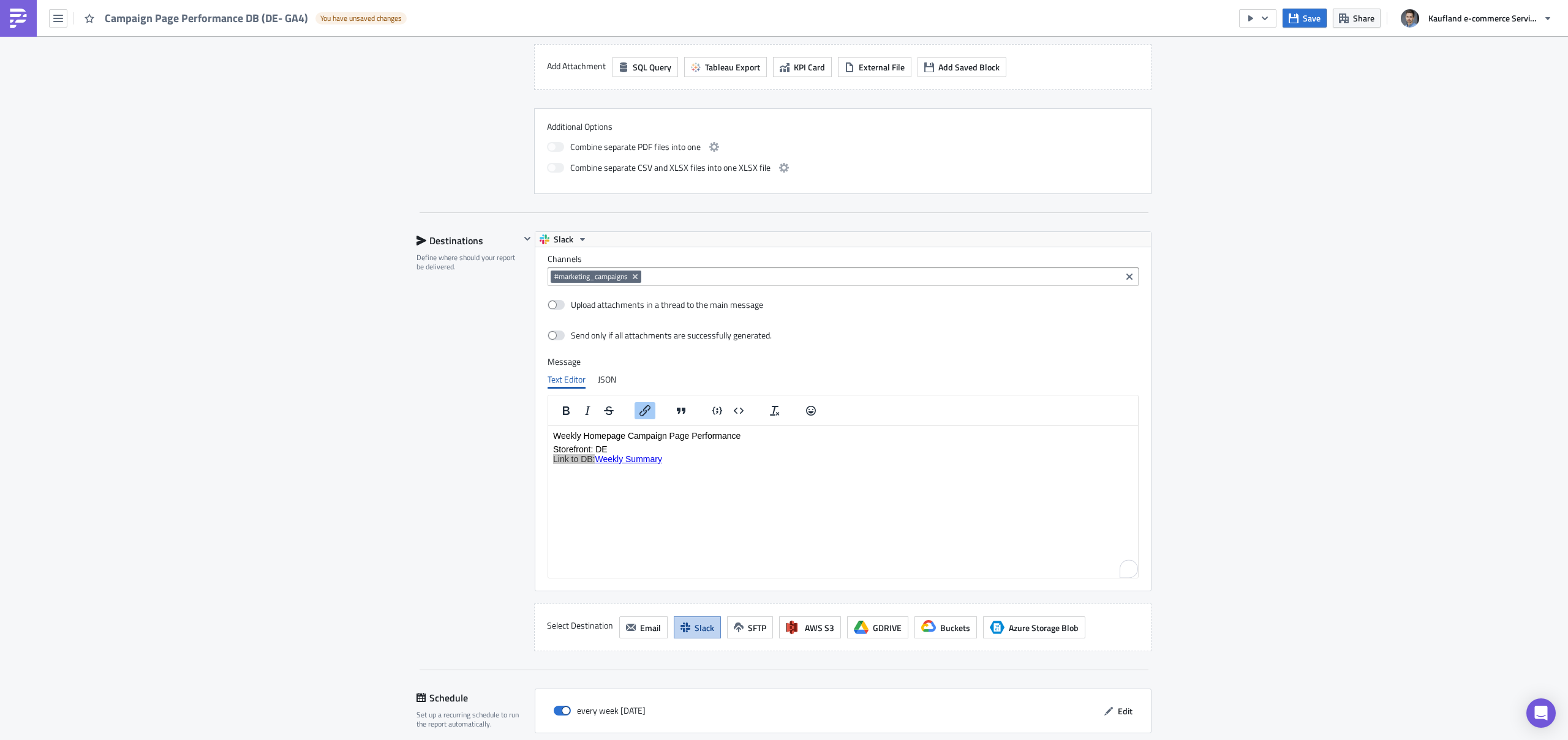
click at [464, 501] on div "Destinations Define where should your report be delivered." at bounding box center [468, 441] width 103 height 420
click at [748, 469] on html "Weekly Homepage Campaign Page Performance Storefront: DE Link to DB: Weekly Sum…" at bounding box center [843, 448] width 590 height 43
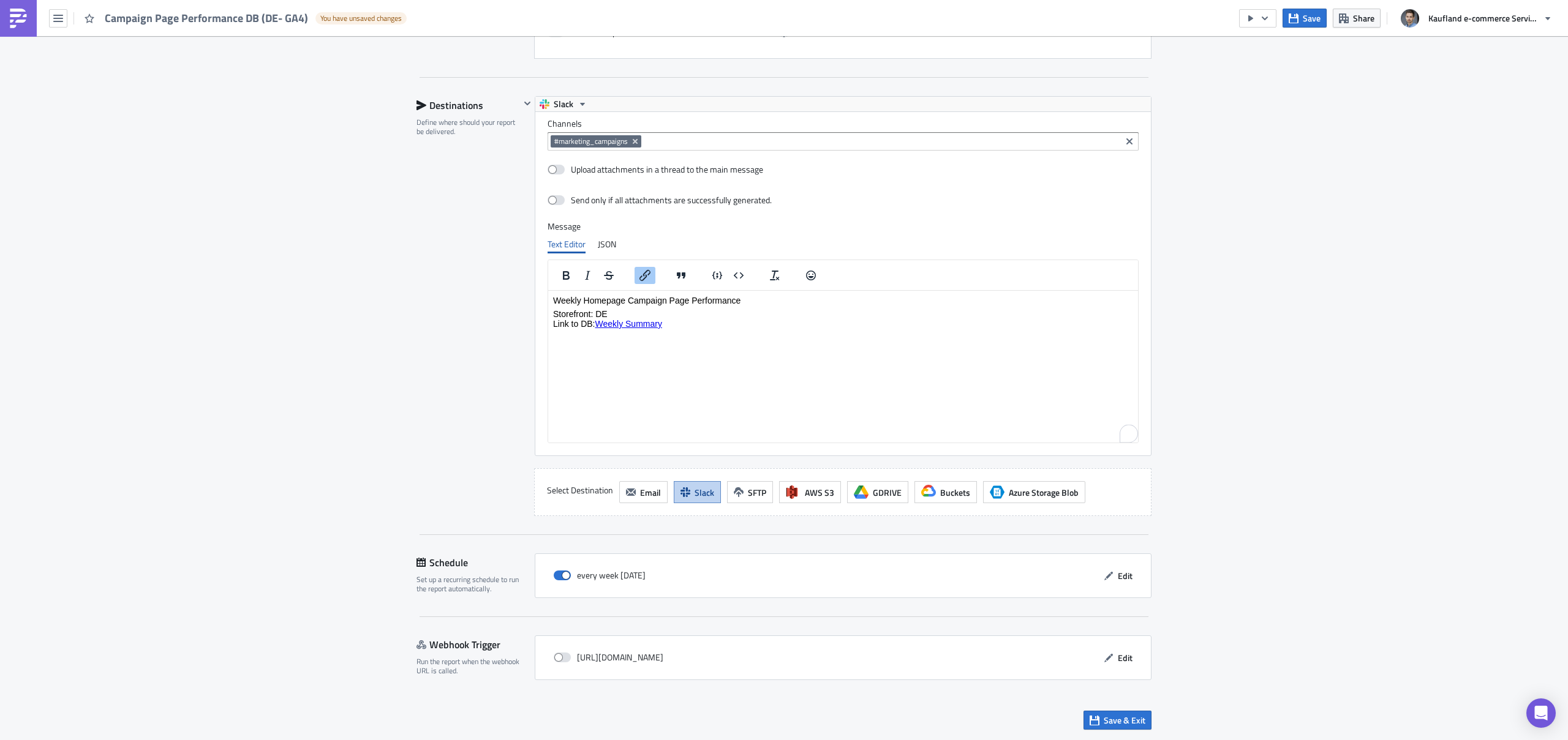
scroll to position [1056, 0]
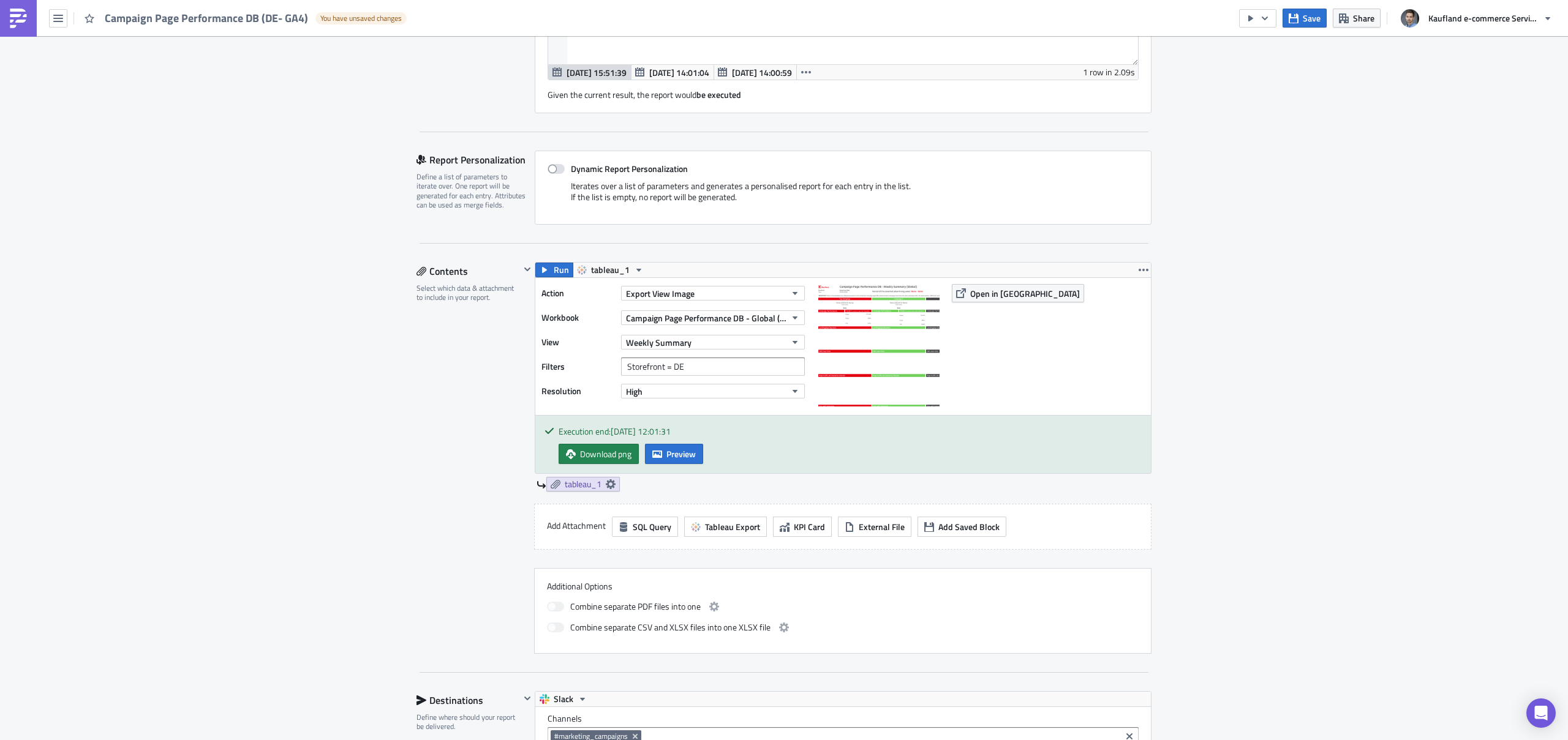
scroll to position [1090, 0]
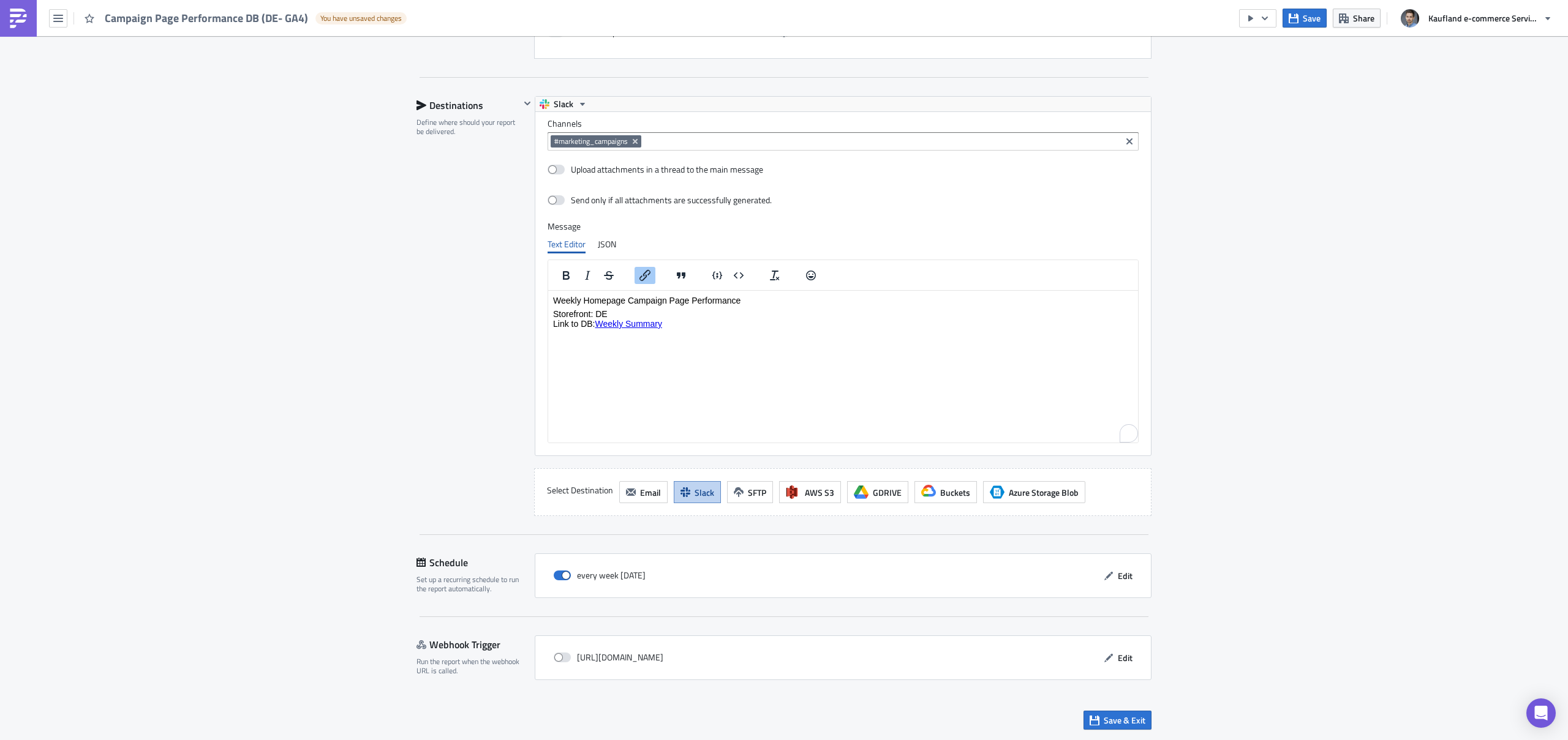
drag, startPoint x: 1198, startPoint y: 683, endPoint x: 1182, endPoint y: 693, distance: 18.9
click at [1125, 726] on button "Save & Exit" at bounding box center [1117, 720] width 68 height 19
